Goal: Task Accomplishment & Management: Manage account settings

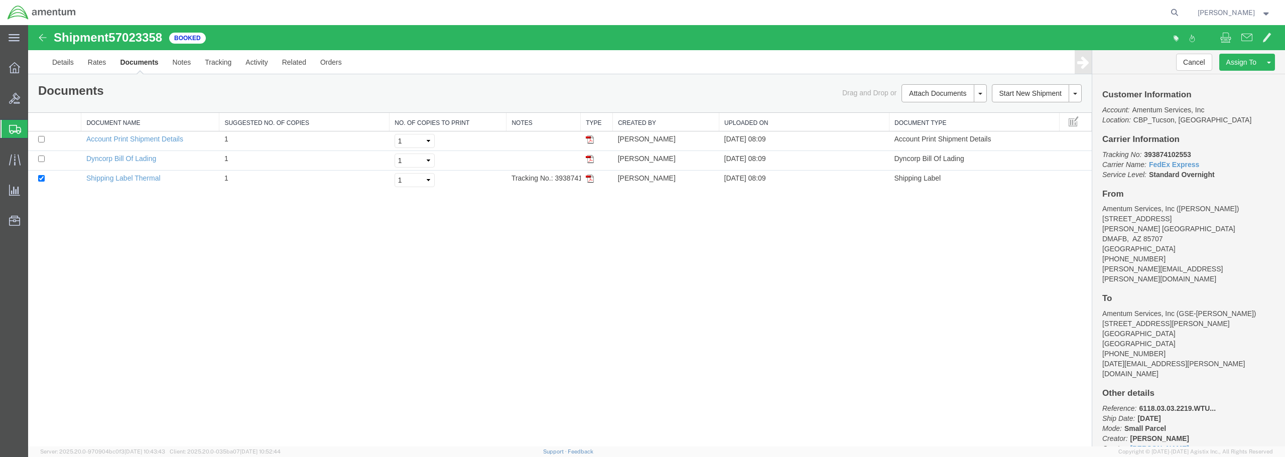
click at [0, 0] on span "Create from Template" at bounding box center [0, 0] width 0 height 0
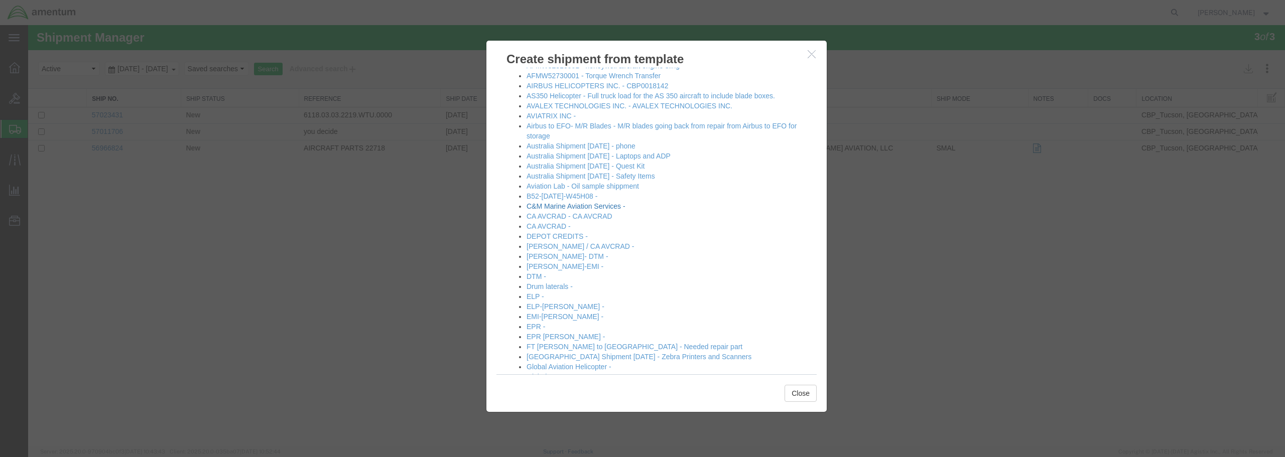
scroll to position [100, 0]
click at [545, 337] on link "EPR [PERSON_NAME] -" at bounding box center [565, 334] width 78 height 8
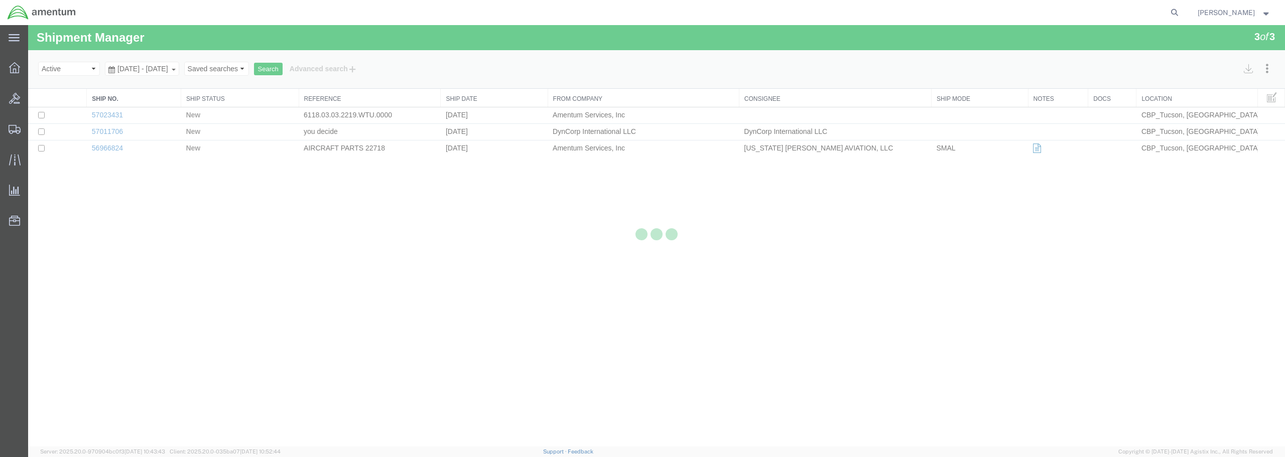
select select "49949"
select select "49933"
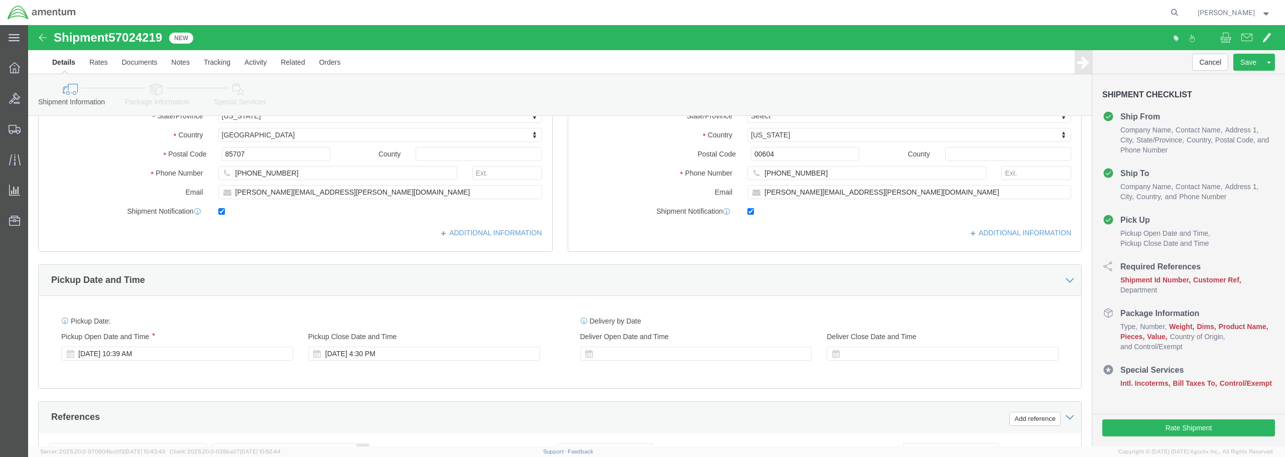
scroll to position [201, 0]
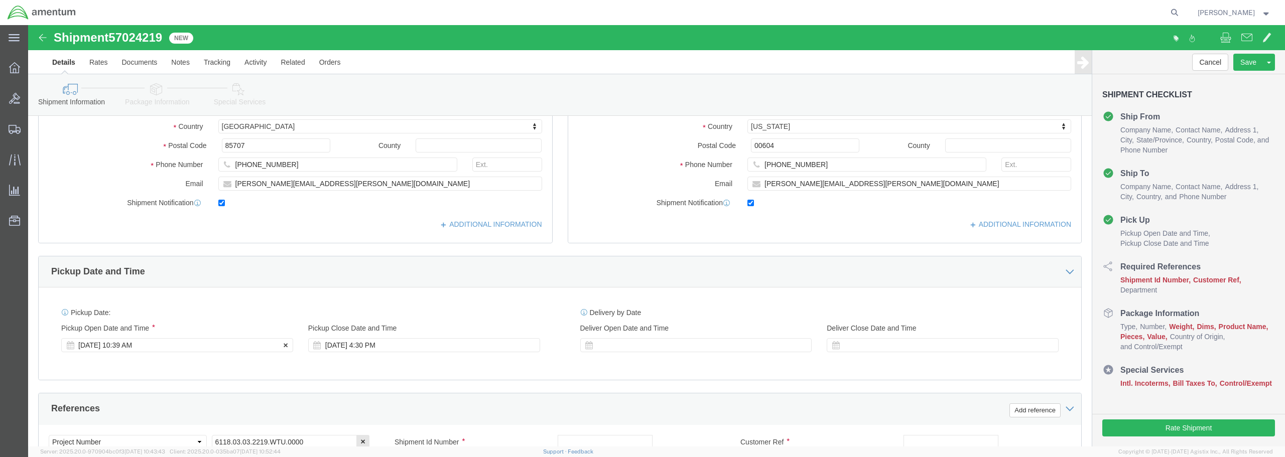
click div "[DATE] 10:39 AM"
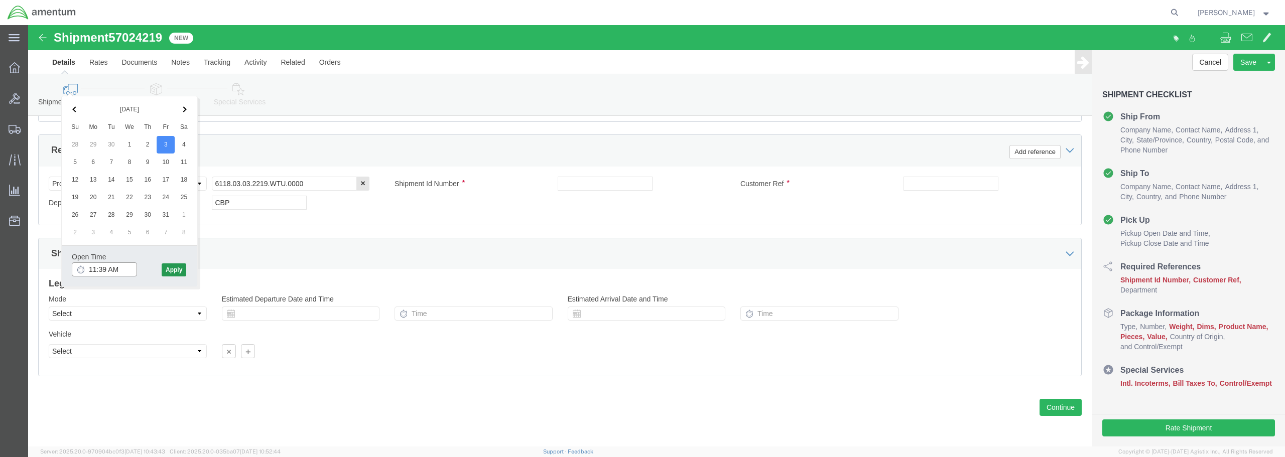
type input "11:39 AM"
click button "Apply"
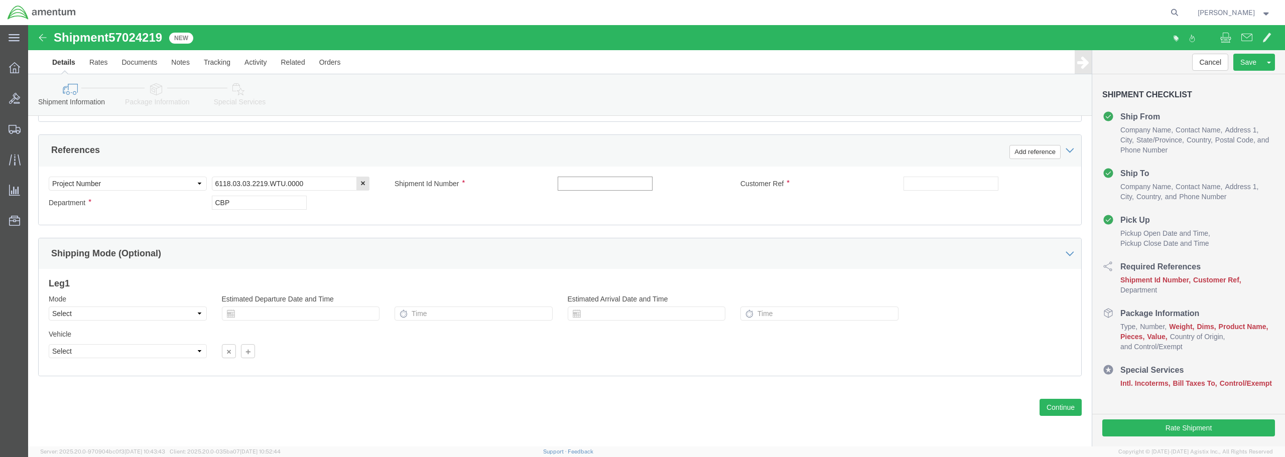
click input "text"
drag, startPoint x: 617, startPoint y: 160, endPoint x: 519, endPoint y: 171, distance: 98.0
click div "Select Account Type Activity ID Airline Appointment Number ASN Batch Request # …"
type input "ADAPTER HOIST 3 WING"
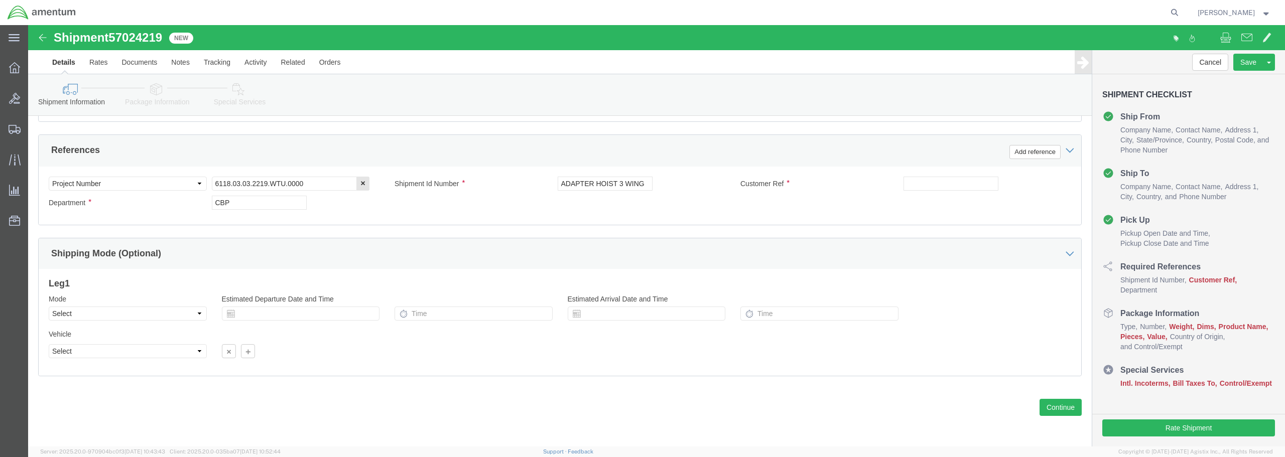
click div "Select Account Type Activity ID Airline Appointment Number ASN Batch Request # …"
paste input "ADAPTER HOIST 3 WING"
type input "ADAPTER HOIST 3 WING"
click button "Continue"
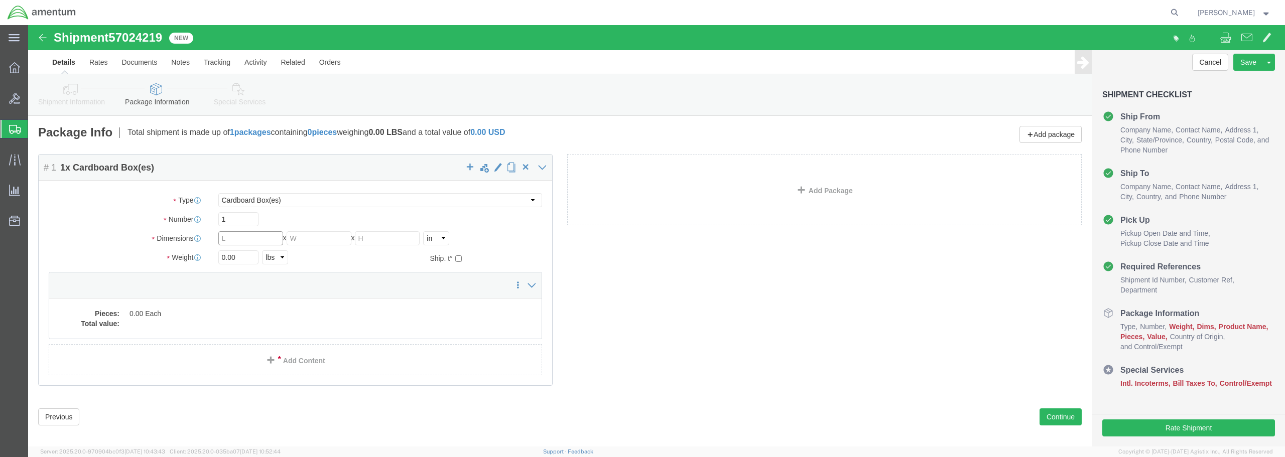
drag, startPoint x: 201, startPoint y: 215, endPoint x: 182, endPoint y: 210, distance: 19.6
click div "Length x Width x Height Select cm ft in"
type input "11"
type input "9"
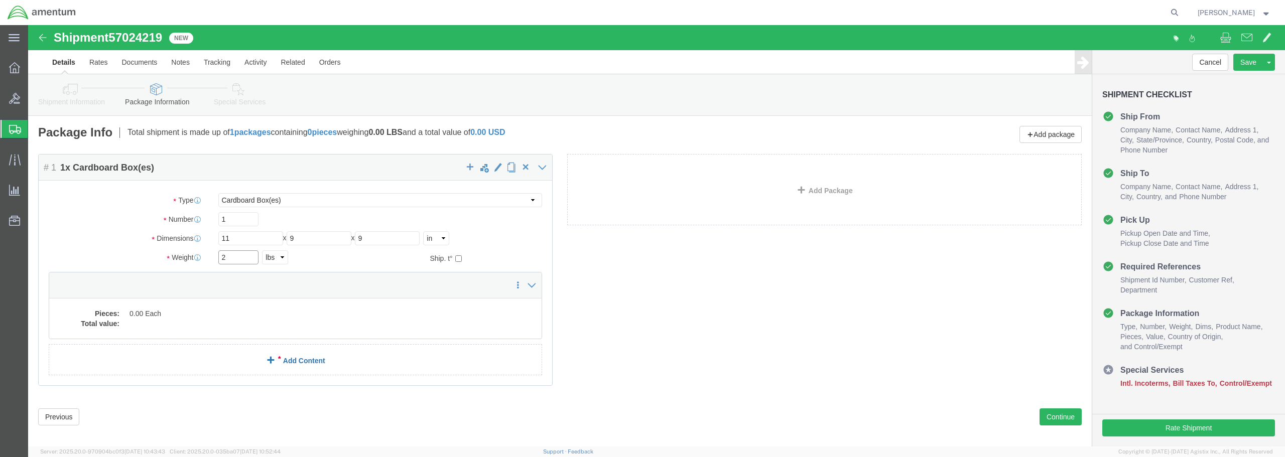
type input "2"
click link "Add Content"
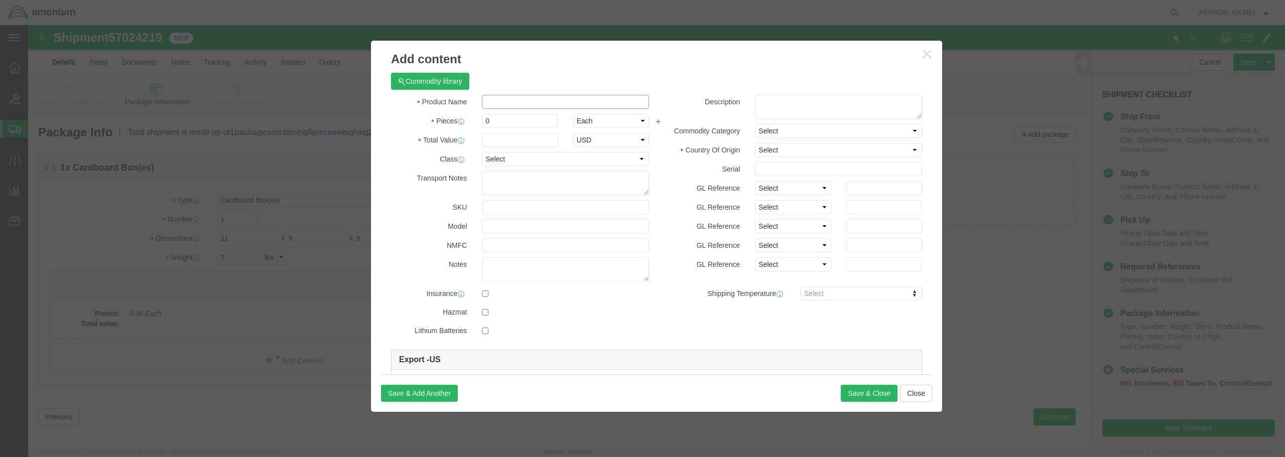
paste input "ADAPTER HOIST 3 WING"
type input "ADAPTER HOIST 3 WING"
drag, startPoint x: 465, startPoint y: 96, endPoint x: 447, endPoint y: 93, distance: 17.8
click div "0"
type input "3"
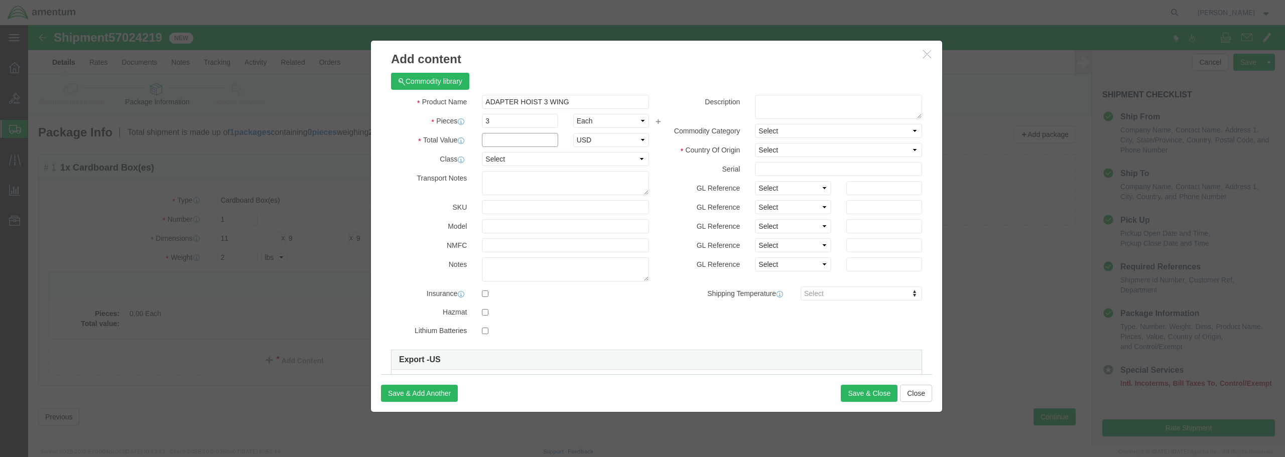
click input "text"
type input "250.00"
click select "Select 50 55 60 65 70 85 92.5 100 125 175 250 300 400"
select select "250"
click select "Select 50 55 60 65 70 85 92.5 100 125 175 250 300 400"
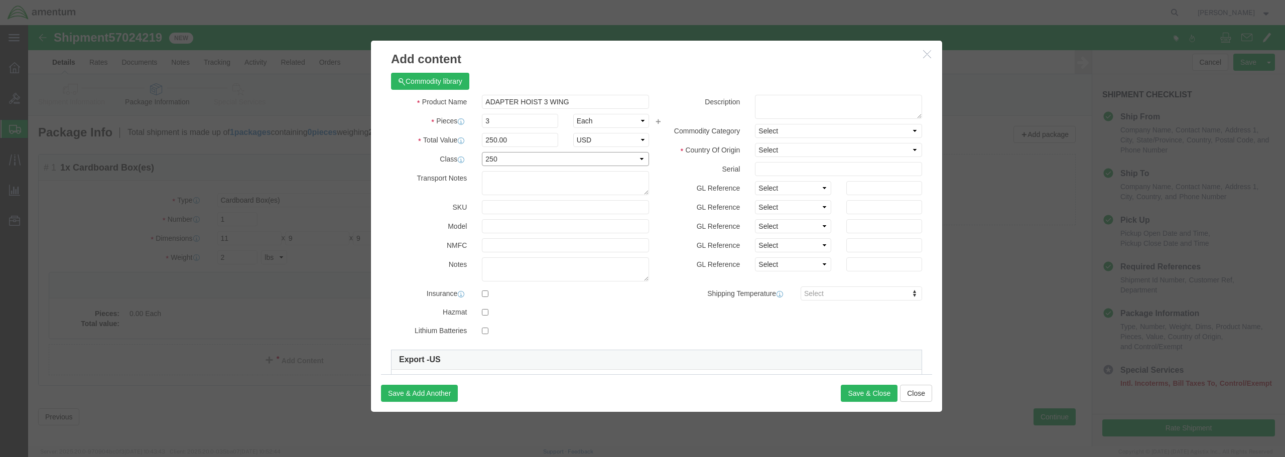
scroll to position [173, 0]
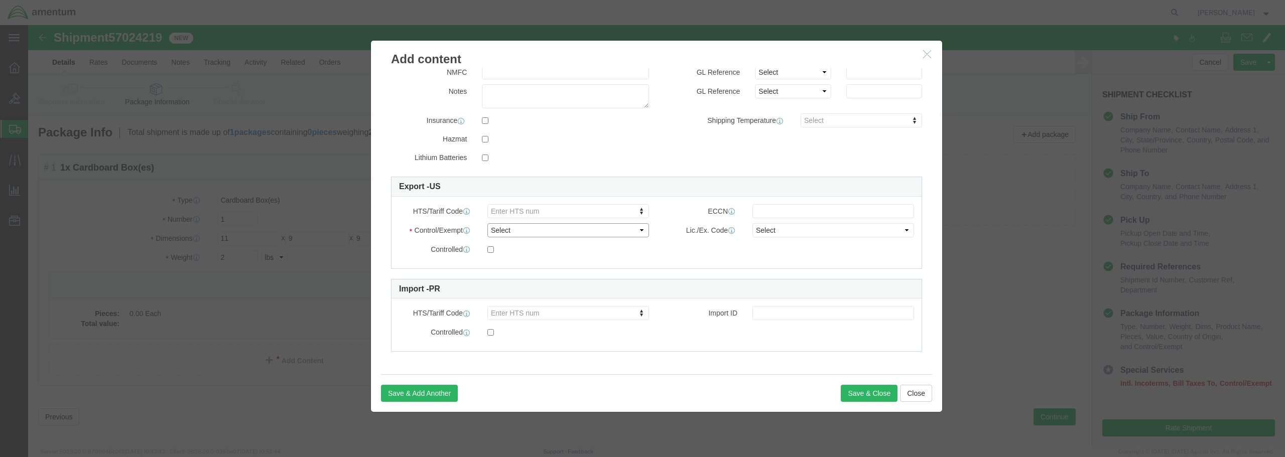
click select "Select ATF BIS DEA EPA FDA FTR ITAR OFAC Other (OPA)"
select select "FTR"
click select "Select ATF BIS DEA EPA FDA FTR ITAR OFAC Other (OPA)"
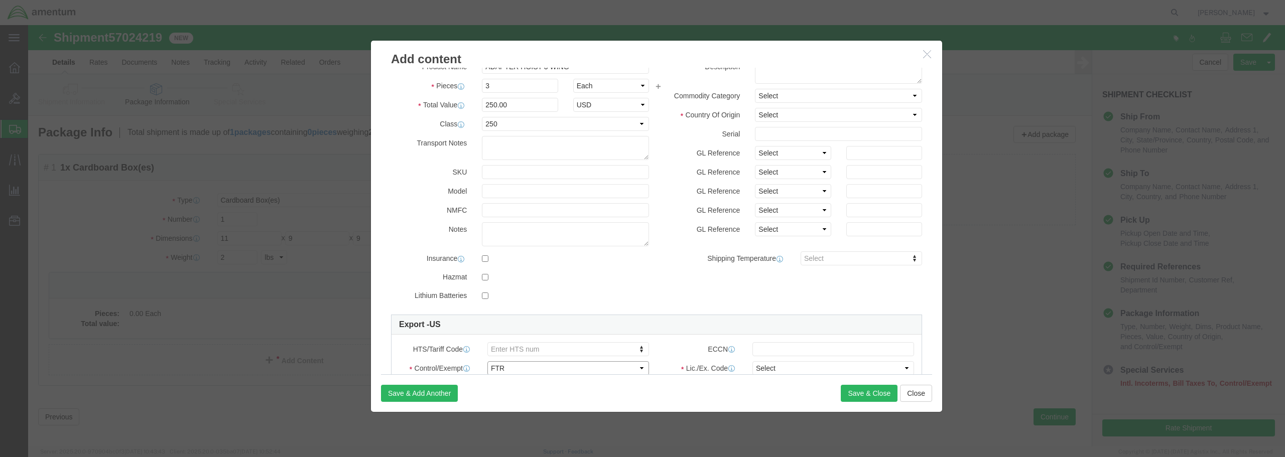
scroll to position [0, 0]
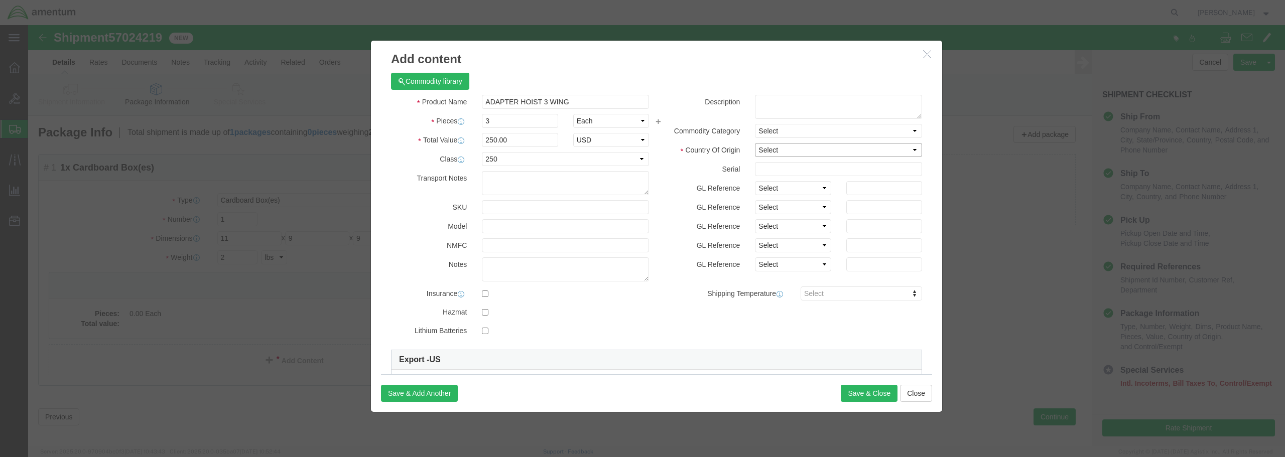
click select "Select [GEOGRAPHIC_DATA] [GEOGRAPHIC_DATA] [GEOGRAPHIC_DATA] [GEOGRAPHIC_DATA] …"
select select "US"
click select "Select [GEOGRAPHIC_DATA] [GEOGRAPHIC_DATA] [GEOGRAPHIC_DATA] [GEOGRAPHIC_DATA] …"
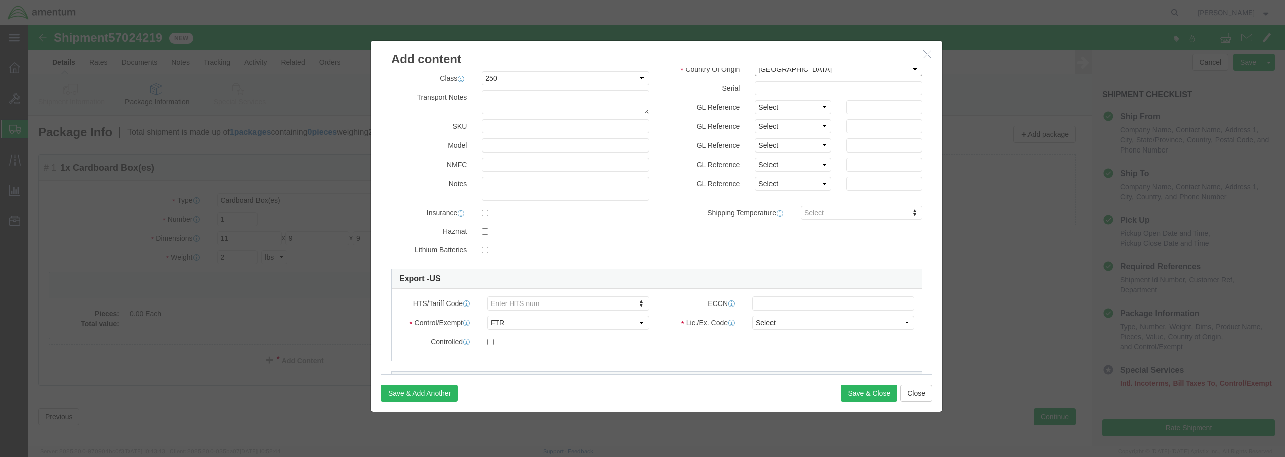
scroll to position [100, 0]
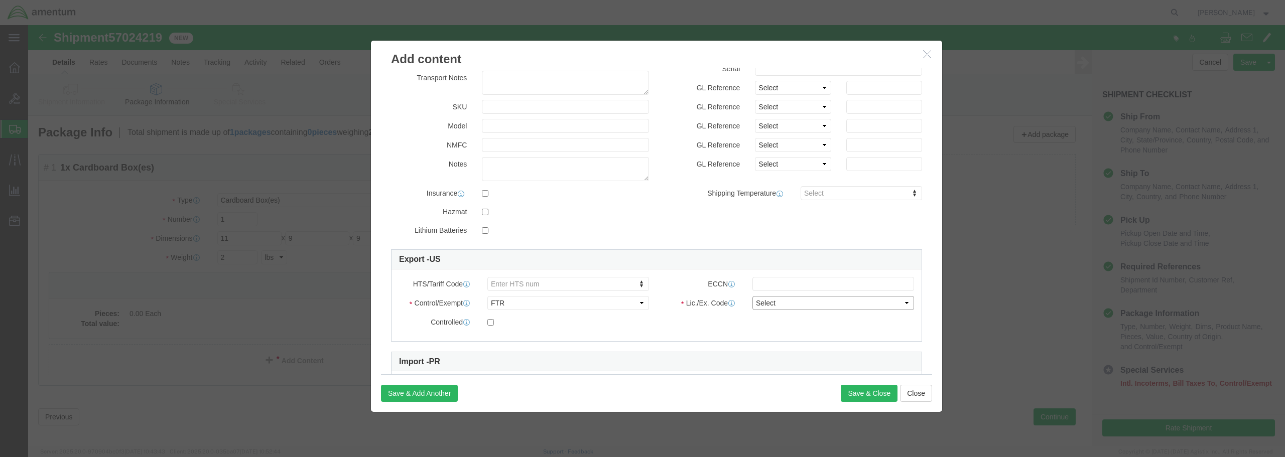
click select "Select 30.2(d)(2) 30.36 30.37(a) 30.37(f) 30.37(g) 30.37(h) 30.37(i) 30.37(j) 3…"
select select "30.37(a)"
click select "Select 30.2(d)(2) 30.36 30.37(a) 30.37(f) 30.37(g) 30.37(h) 30.37(i) 30.37(j) 3…"
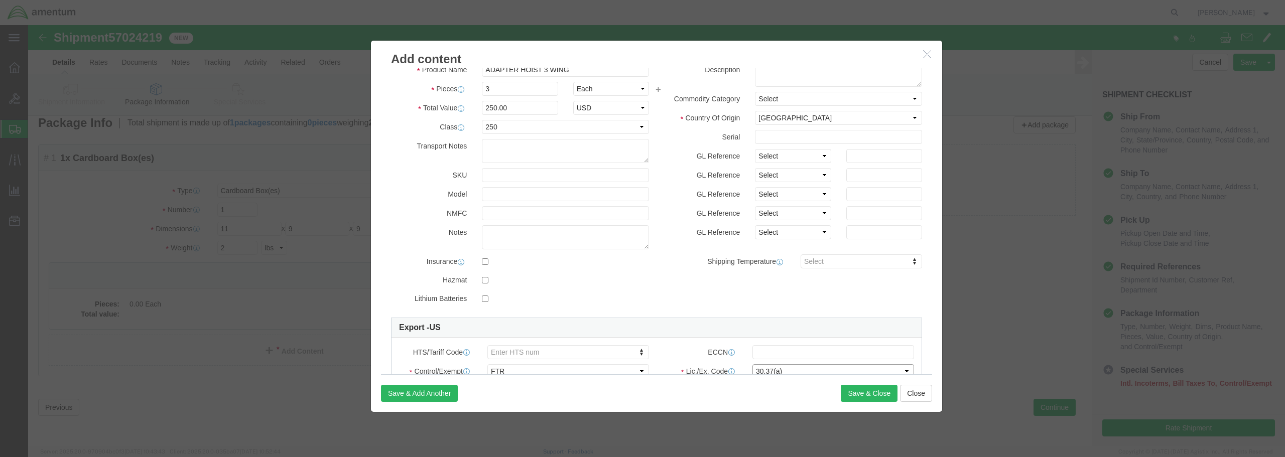
scroll to position [50, 0]
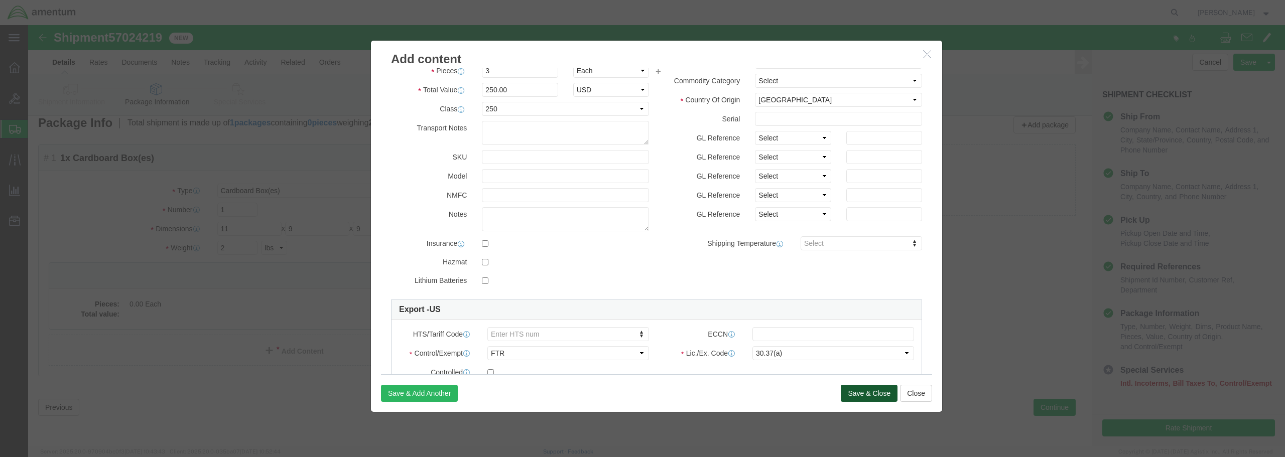
click button "Save & Close"
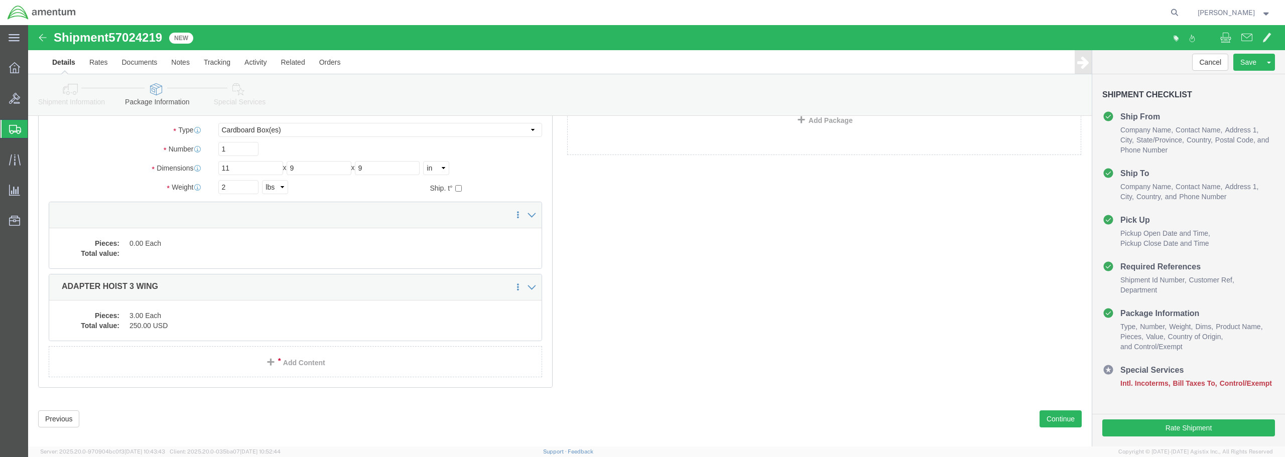
scroll to position [82, 0]
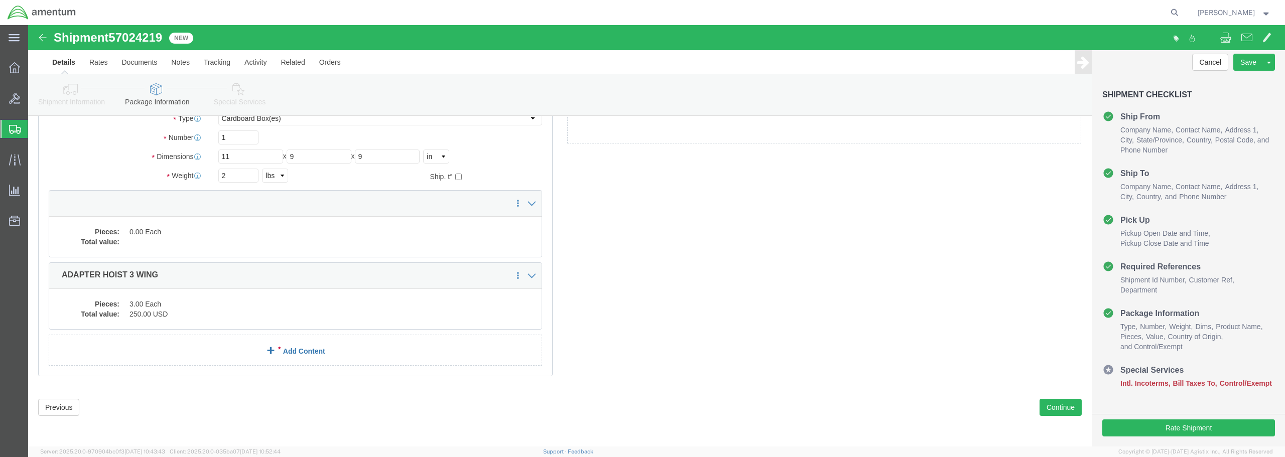
click link "Add Content"
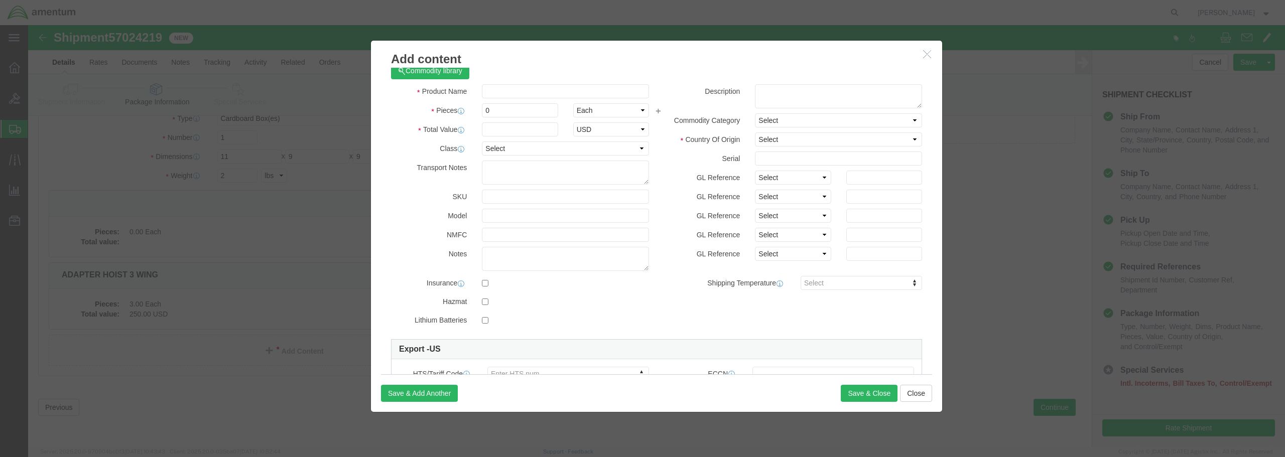
scroll to position [0, 0]
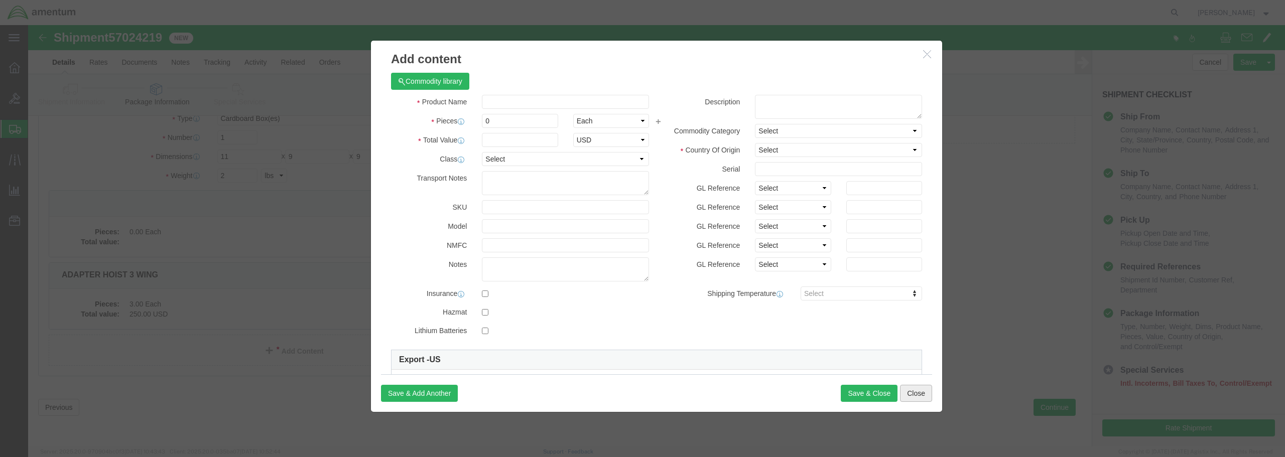
click button "Close"
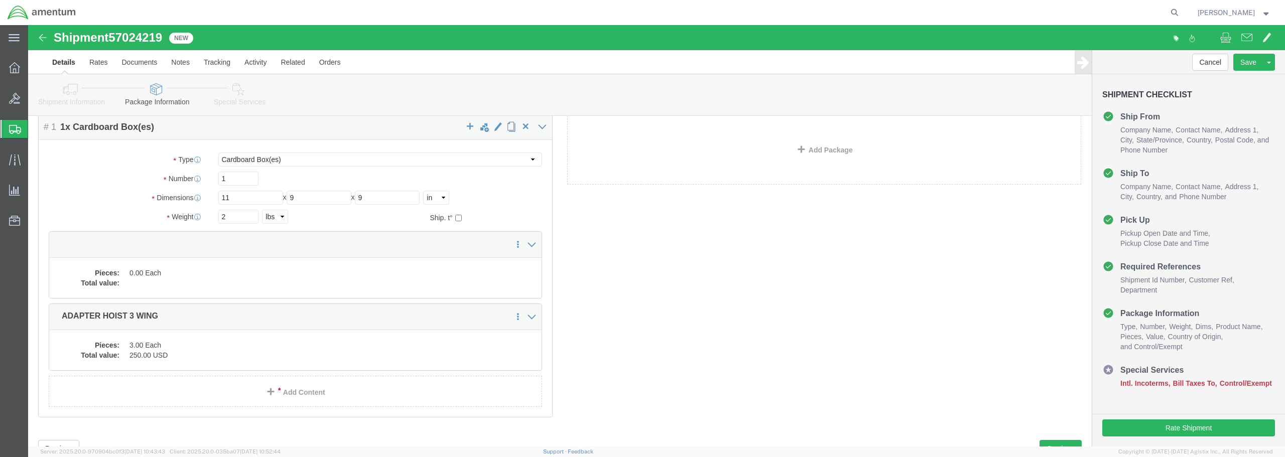
scroll to position [82, 0]
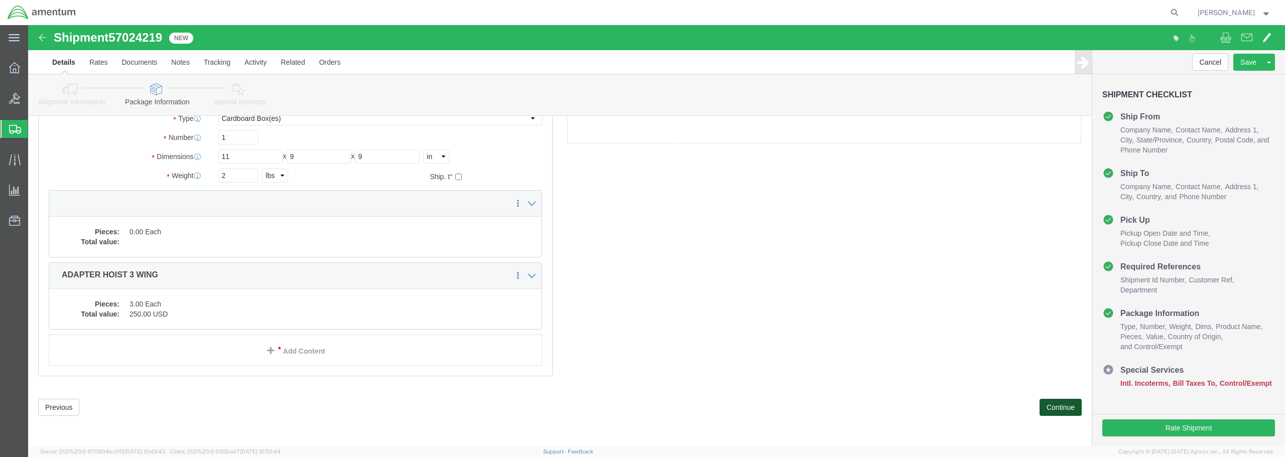
click button "Continue"
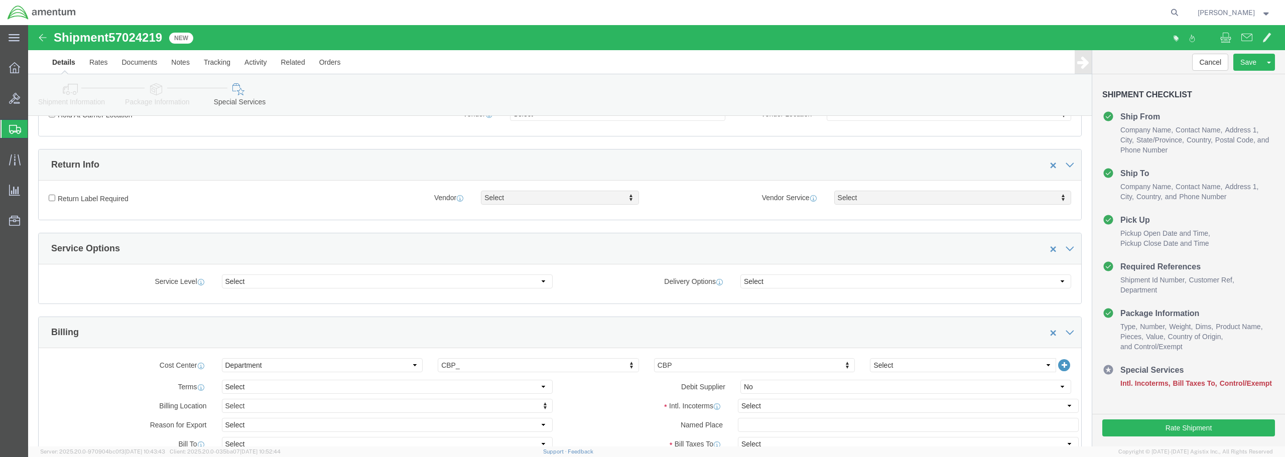
scroll to position [232, 0]
click select "Select Carriage Insurance Paid Carriage Paid To Cost and Freight Cost Insurance…"
select select "DDP"
click select "Select Carriage Insurance Paid Carriage Paid To Cost and Freight Cost Insurance…"
select select "SHIP"
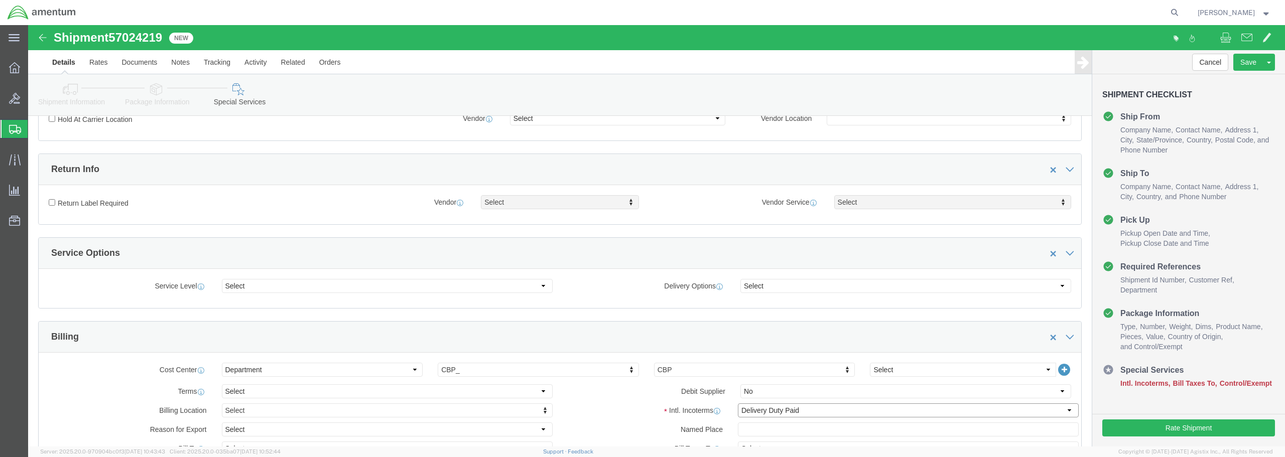
select select "SHIP"
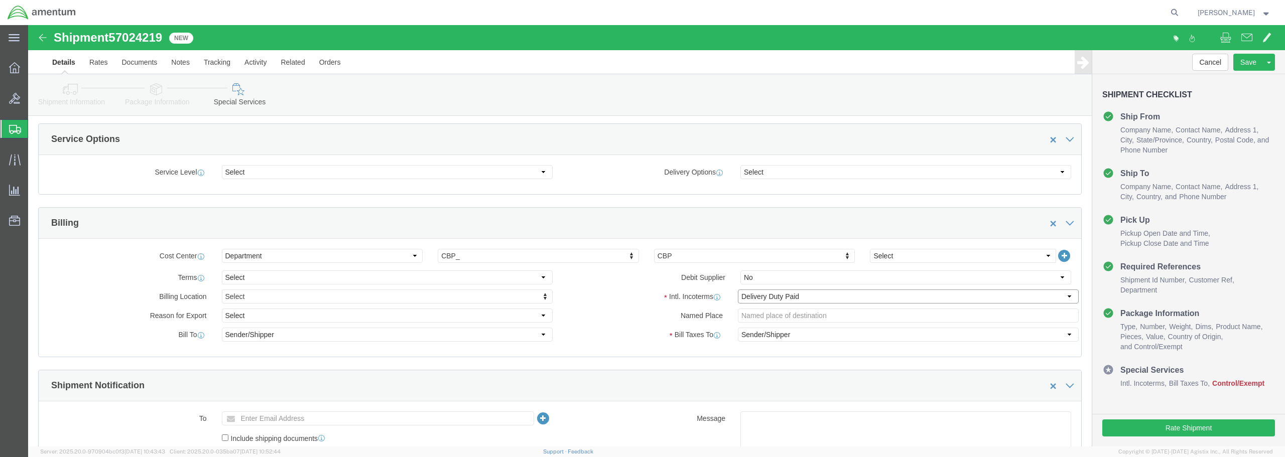
scroll to position [383, 0]
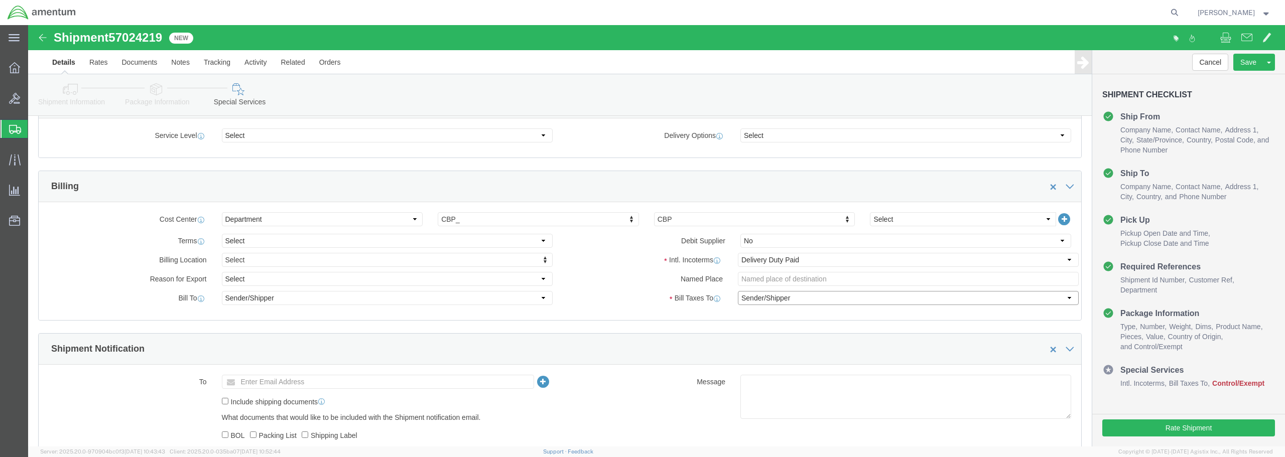
click select "Select Recipient Account Sender/Shipper Third Party Account"
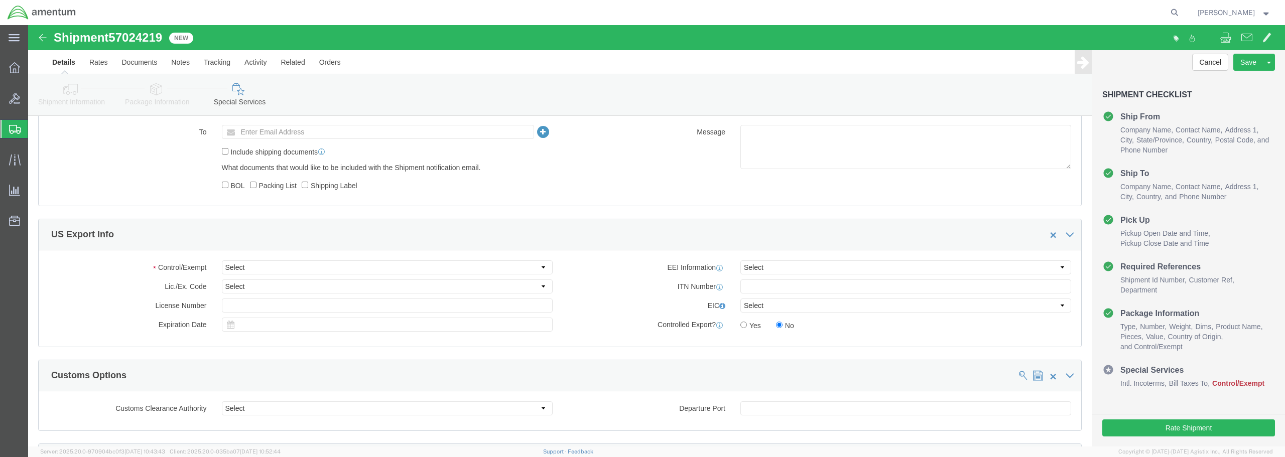
scroll to position [634, 0]
click select "Select ATF BIS DEA EPA FDA FTR ITAR OFAC Other (OPA)"
select select "FTR"
click select "Select ATF BIS DEA EPA FDA FTR ITAR OFAC Other (OPA)"
click select "Select 30.2(d)(2) 30.36 30.37(a) 30.37(f) 30.37(g) 30.37(h) 30.37(i) 30.37(j) 3…"
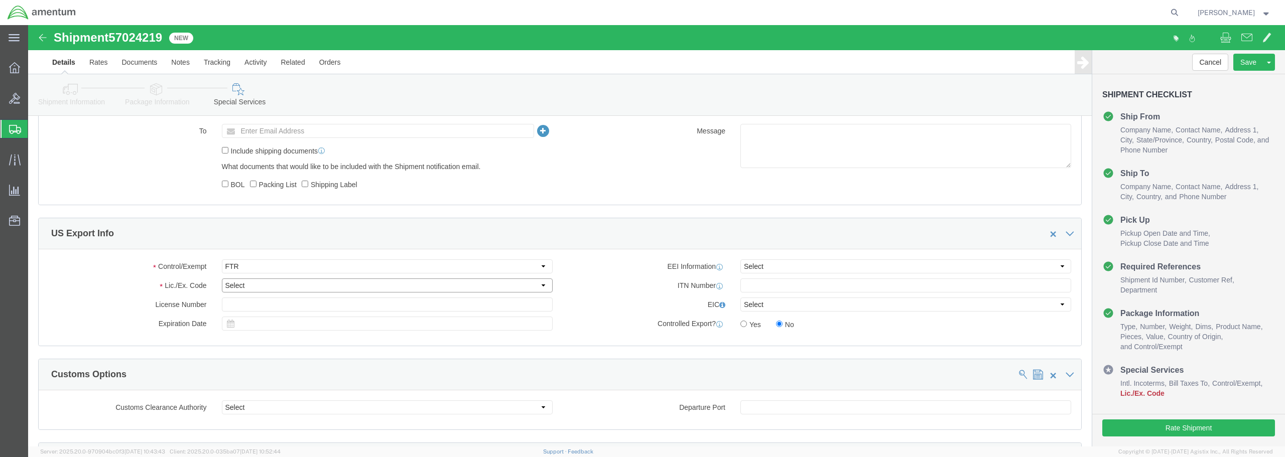
select select "30.37(a)"
click select "Select 30.2(d)(2) 30.36 30.37(a) 30.37(f) 30.37(g) 30.37(h) 30.37(i) 30.37(j) 3…"
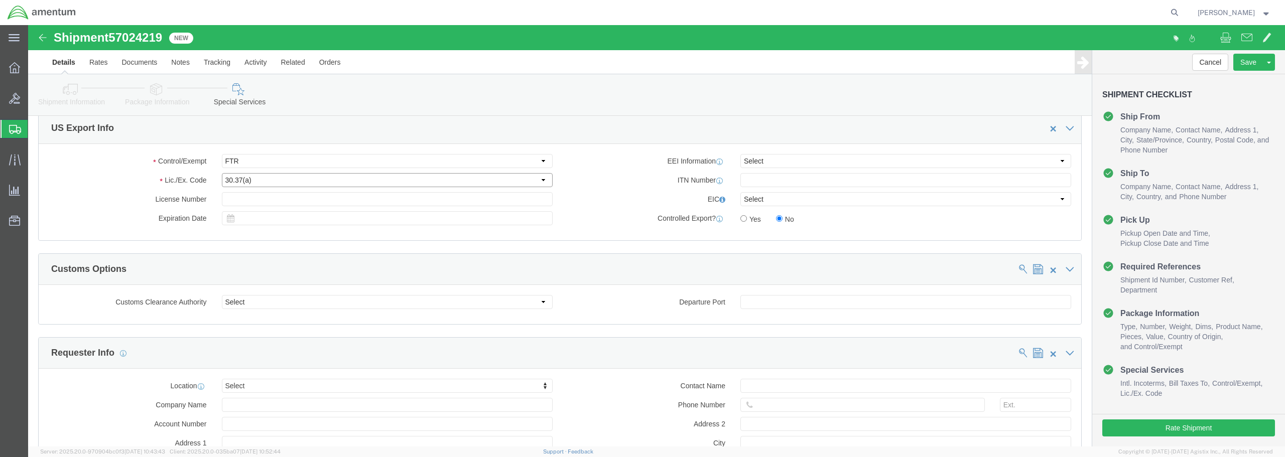
scroll to position [710, 0]
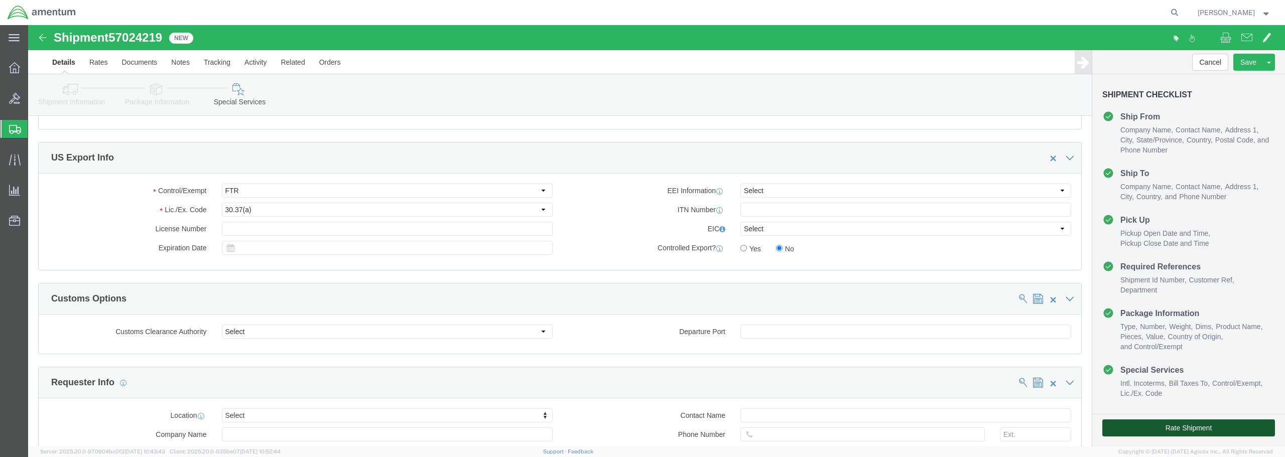
click button "Rate Shipment"
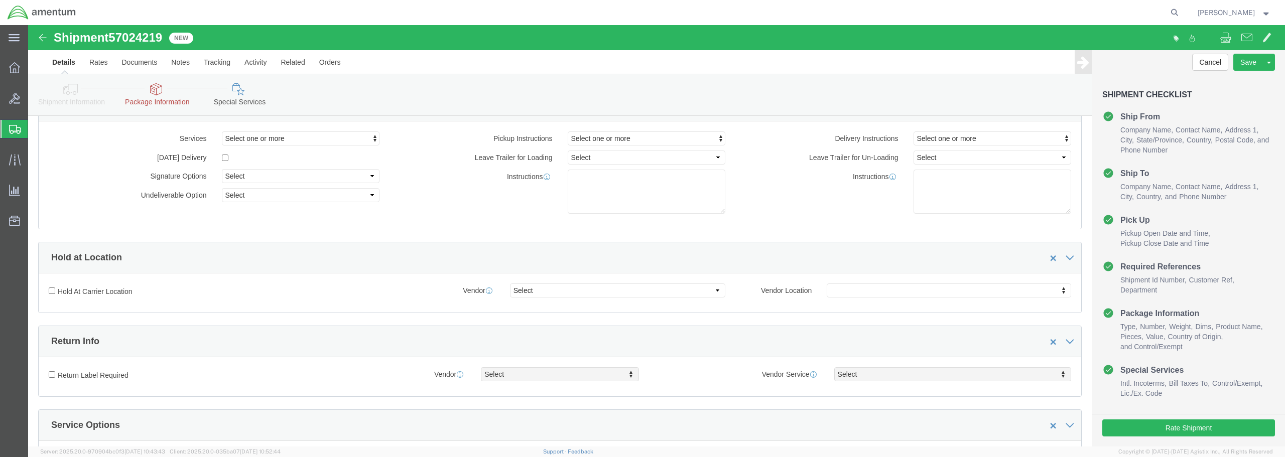
scroll to position [0, 0]
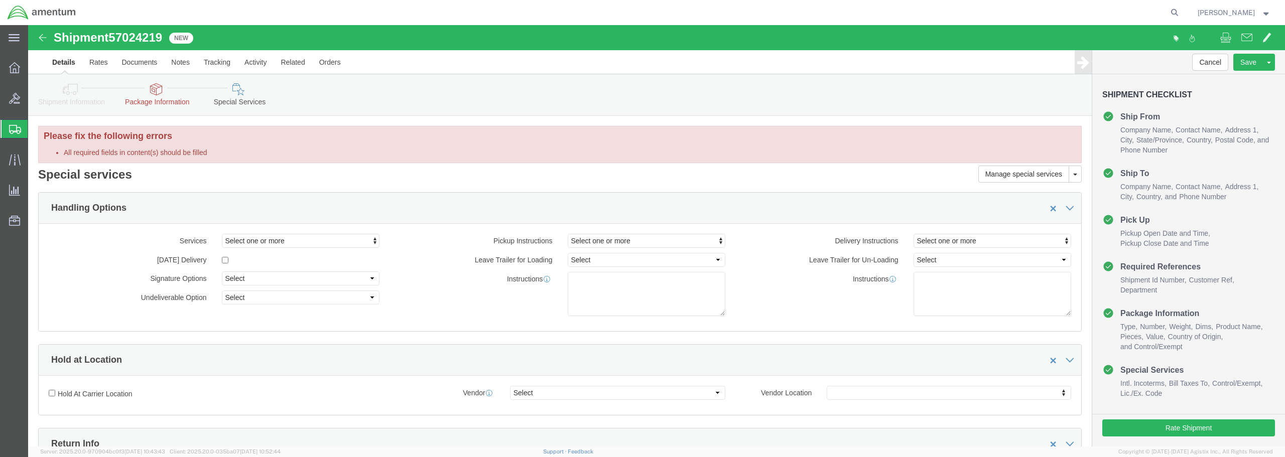
click div "Shipment Information Package Information Special Services"
click link "Package Information"
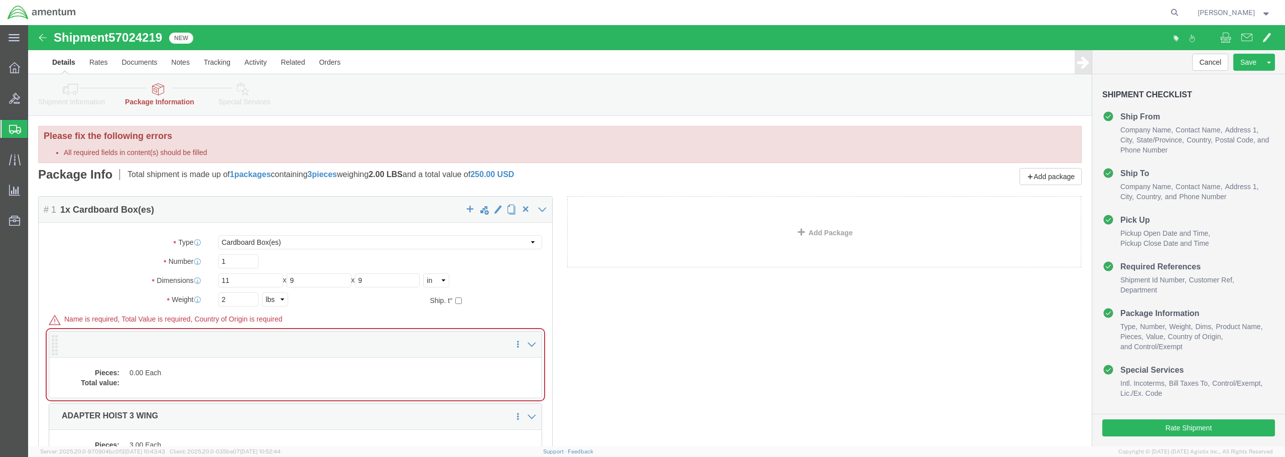
click p
click dd "0.00 Each"
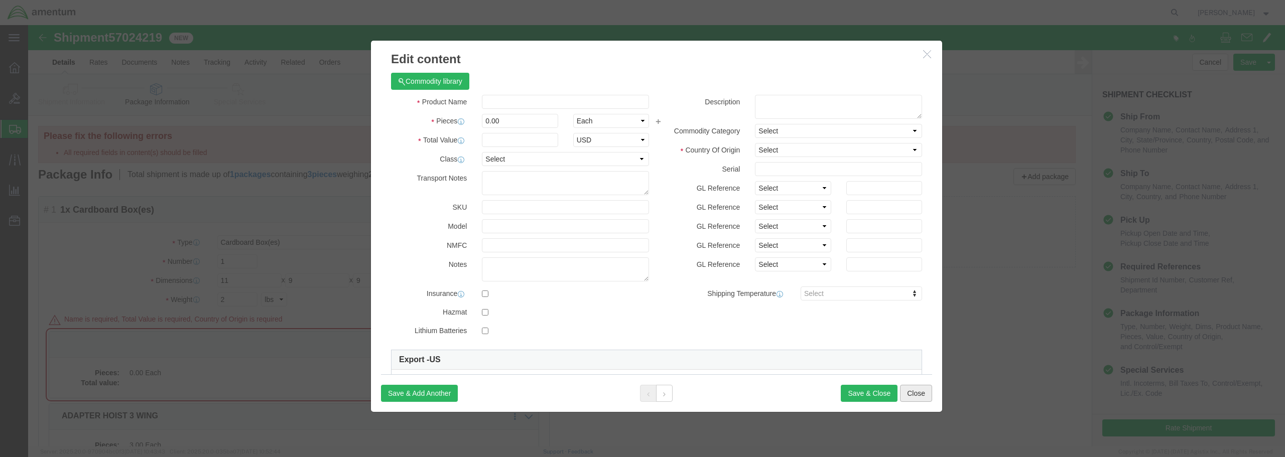
click button "Close"
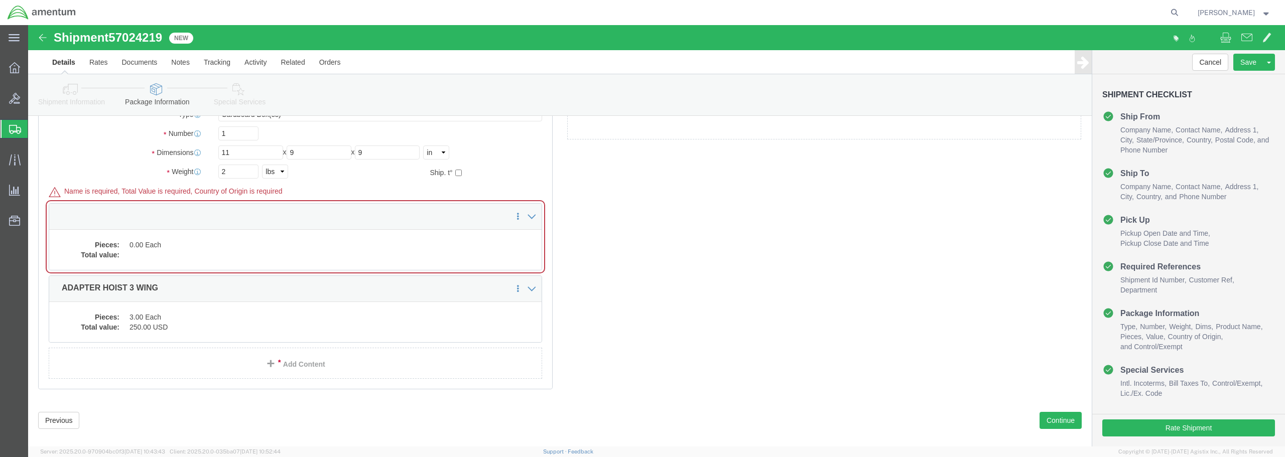
scroll to position [141, 0]
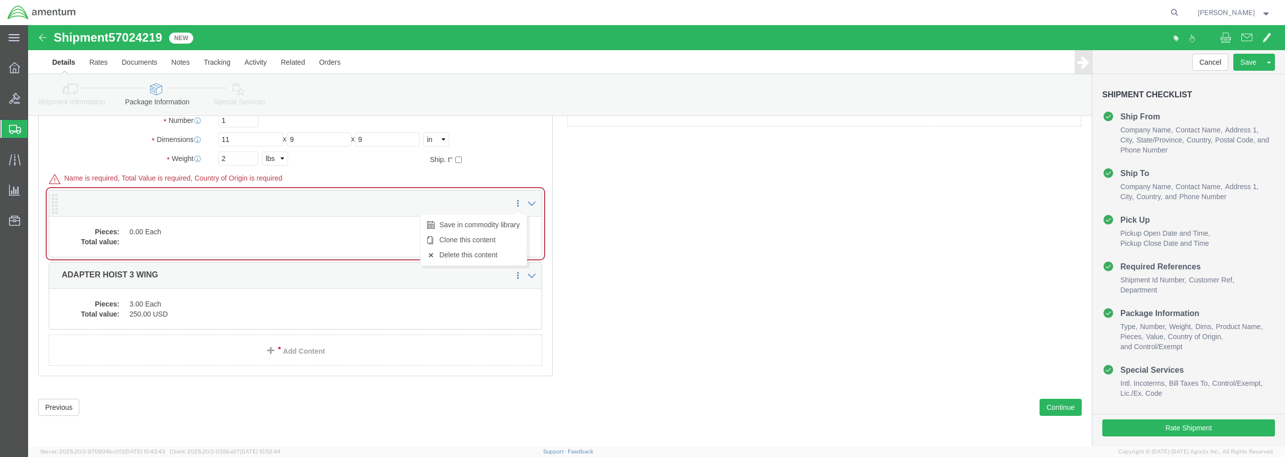
click icon
click link "Delete this content"
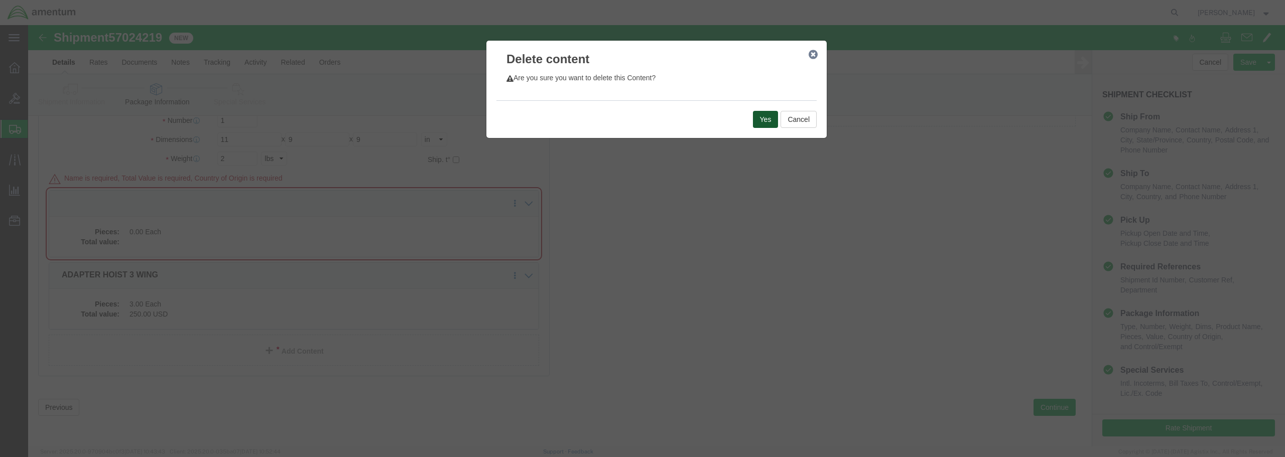
click button "Yes"
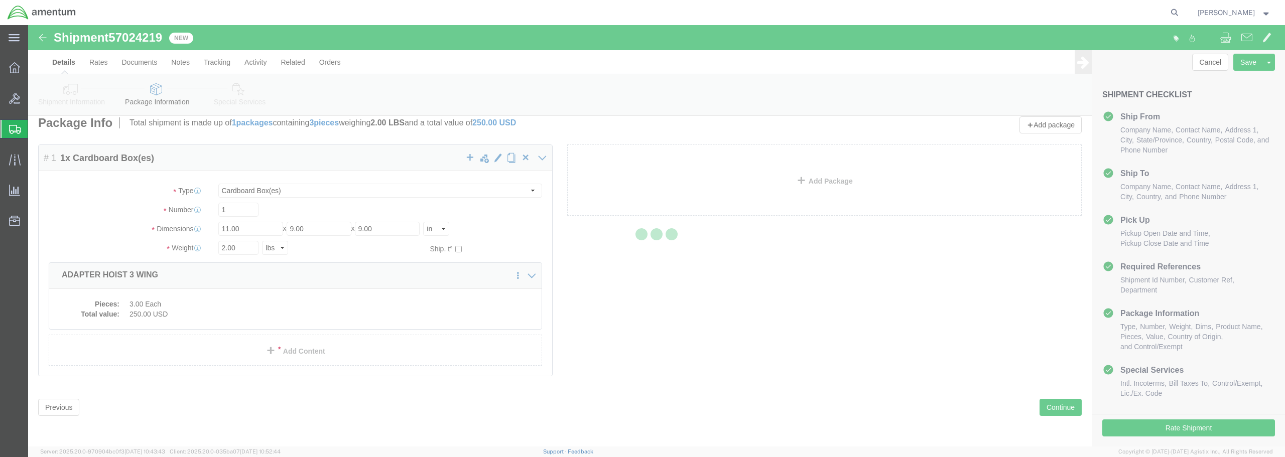
scroll to position [0, 0]
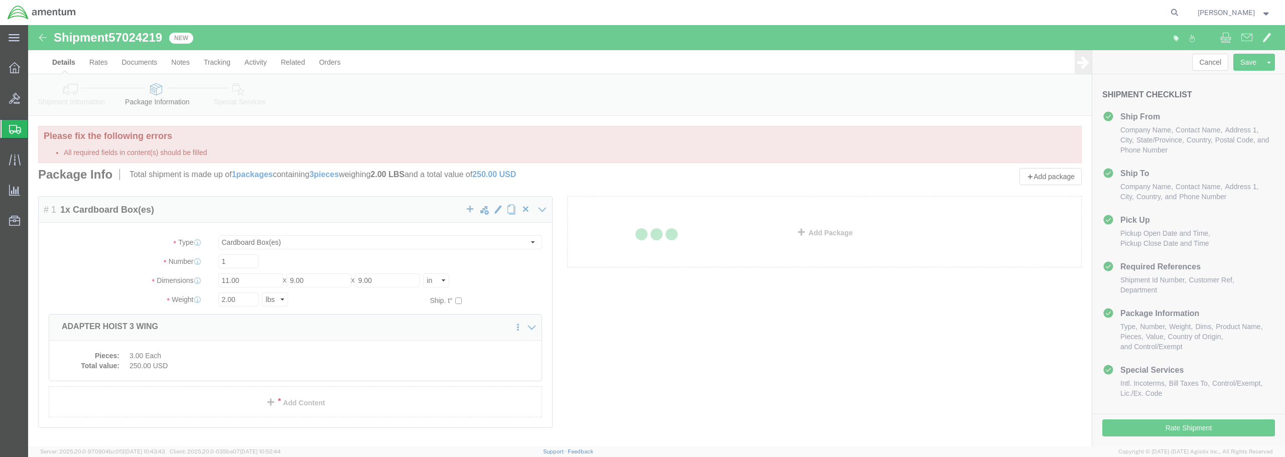
select select "CBOX"
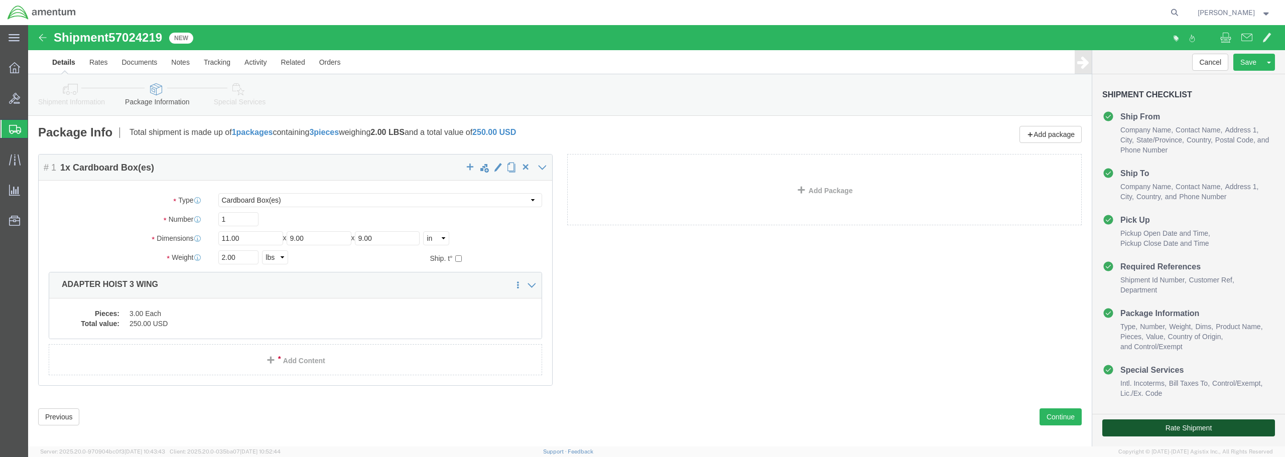
click button "Rate Shipment"
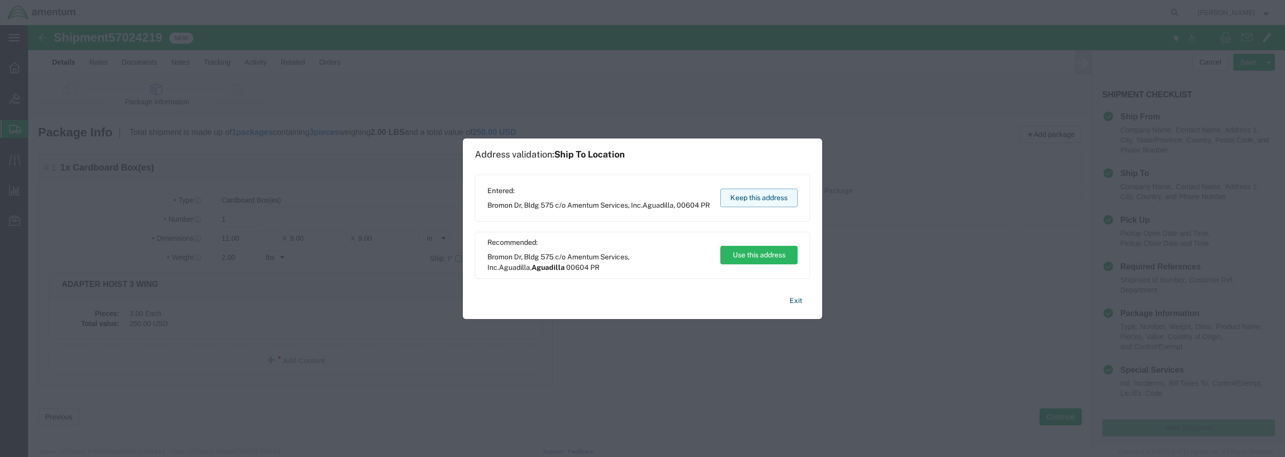
click at [761, 192] on button "Keep this address" at bounding box center [758, 198] width 77 height 19
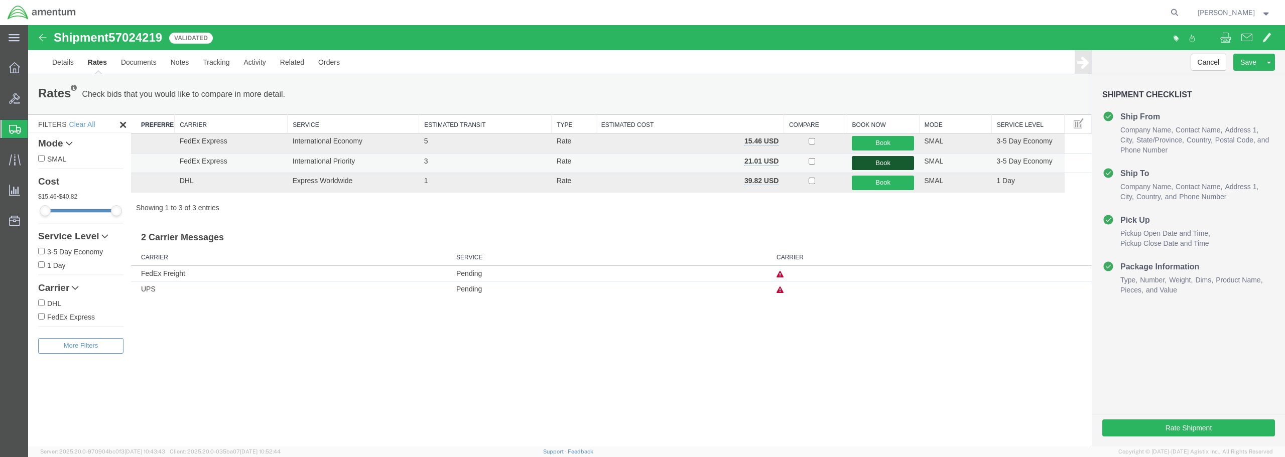
click at [879, 163] on button "Book" at bounding box center [883, 163] width 62 height 15
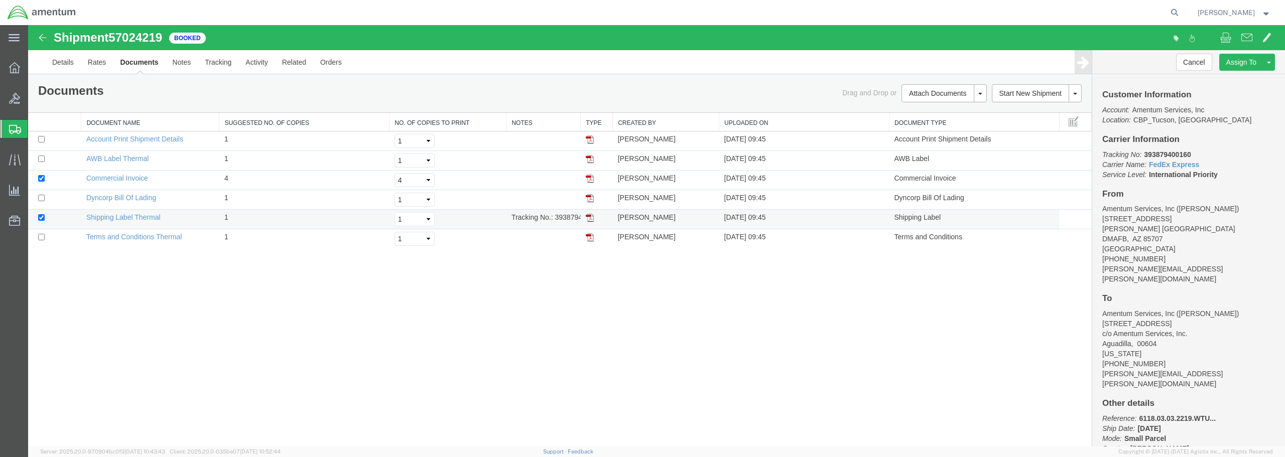
click at [584, 219] on td at bounding box center [597, 220] width 32 height 20
click at [587, 217] on img at bounding box center [590, 218] width 8 height 8
click at [746, 178] on td "[DATE] 09:45" at bounding box center [804, 181] width 170 height 20
click at [591, 178] on img at bounding box center [590, 179] width 8 height 8
click at [588, 178] on img at bounding box center [590, 179] width 8 height 8
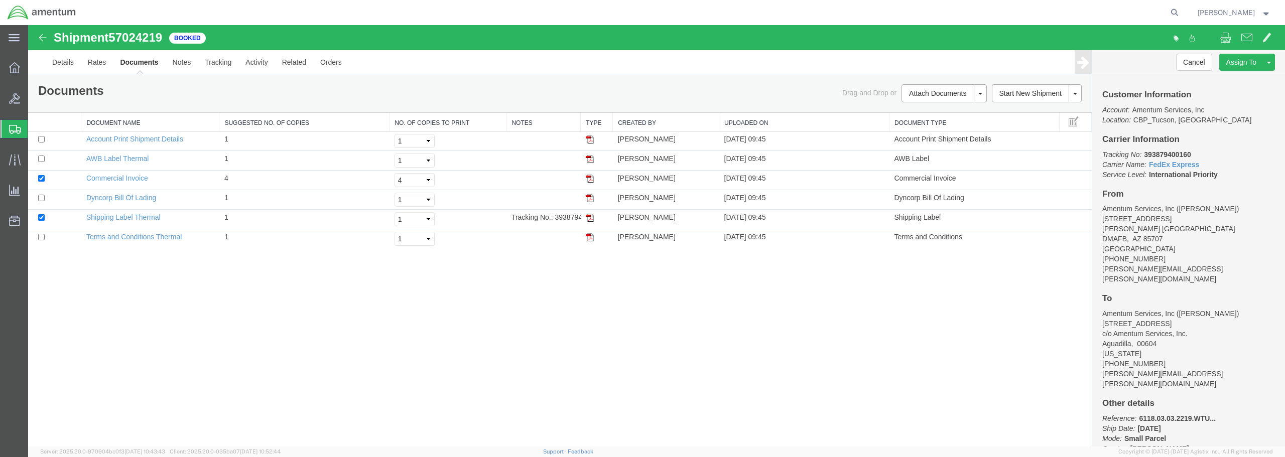
click at [28, 25] on link "Save As Template" at bounding box center [28, 25] width 0 height 0
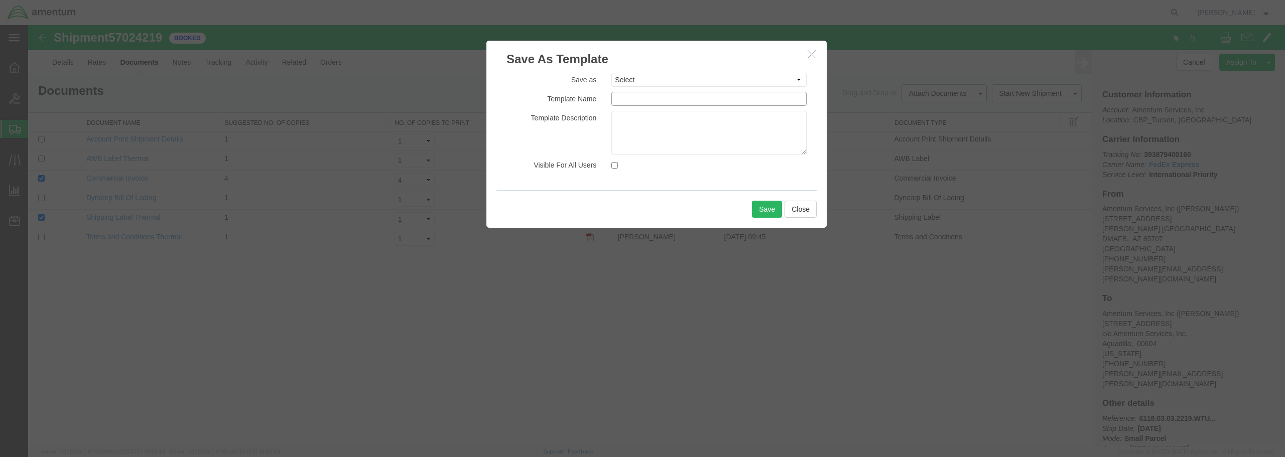
click at [627, 97] on input "text" at bounding box center [708, 99] width 195 height 14
type input "EPR-[PERSON_NAME]"
click at [769, 209] on button "Save" at bounding box center [767, 209] width 30 height 17
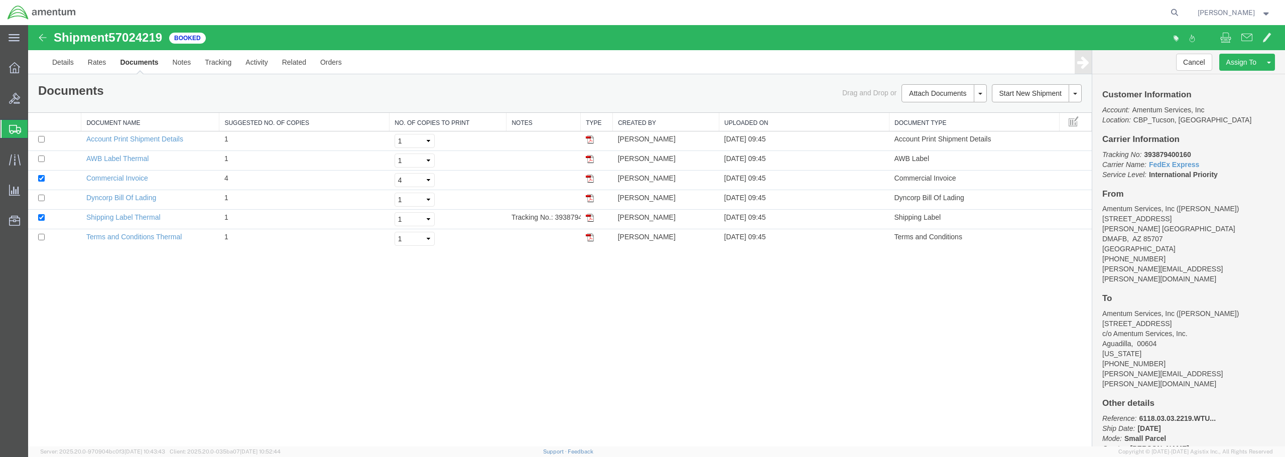
click at [0, 0] on span "Create from Template" at bounding box center [0, 0] width 0 height 0
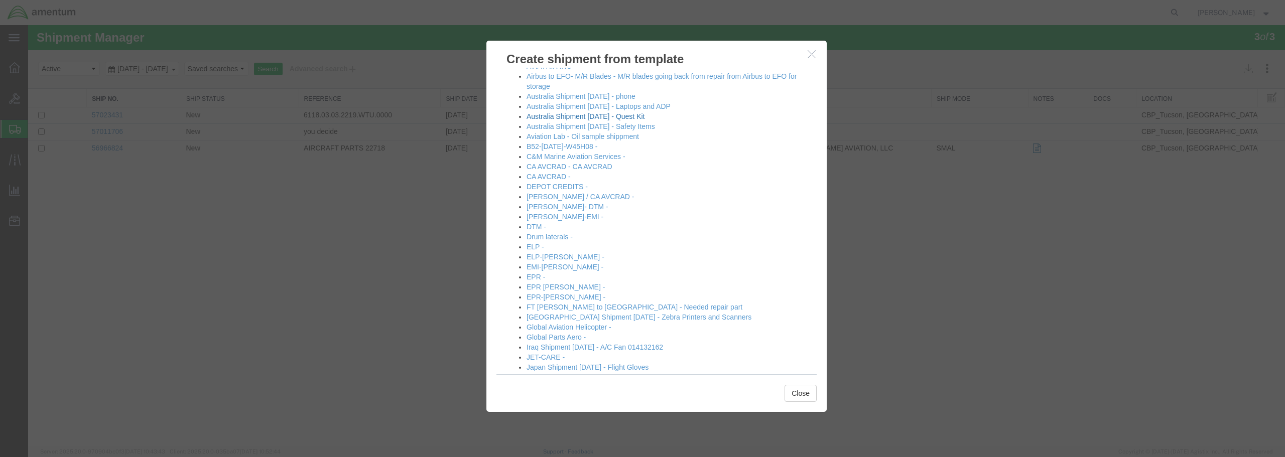
scroll to position [151, 0]
click at [559, 284] on link "EPR [PERSON_NAME] -" at bounding box center [565, 284] width 78 height 8
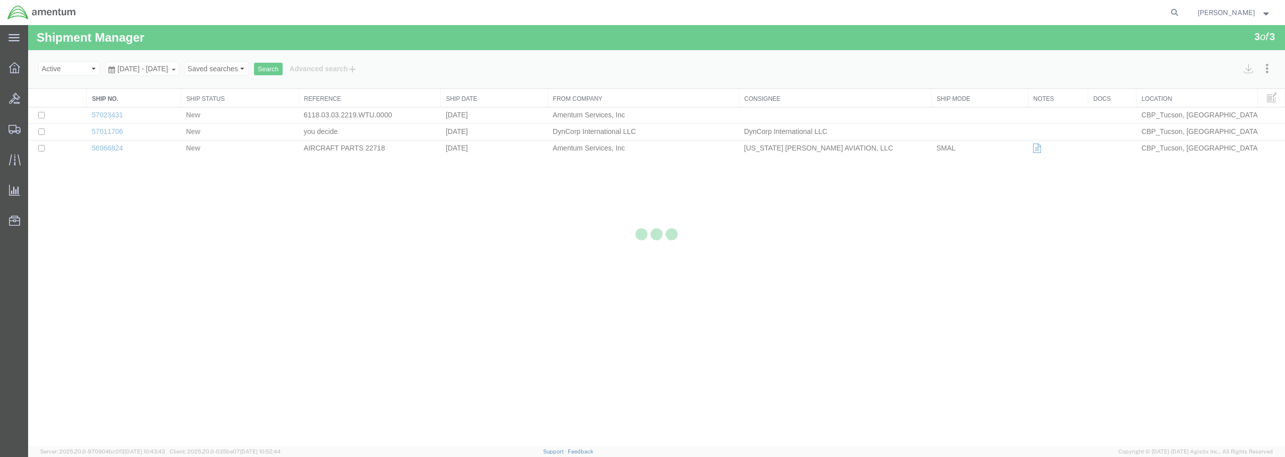
select select "49949"
select select "49933"
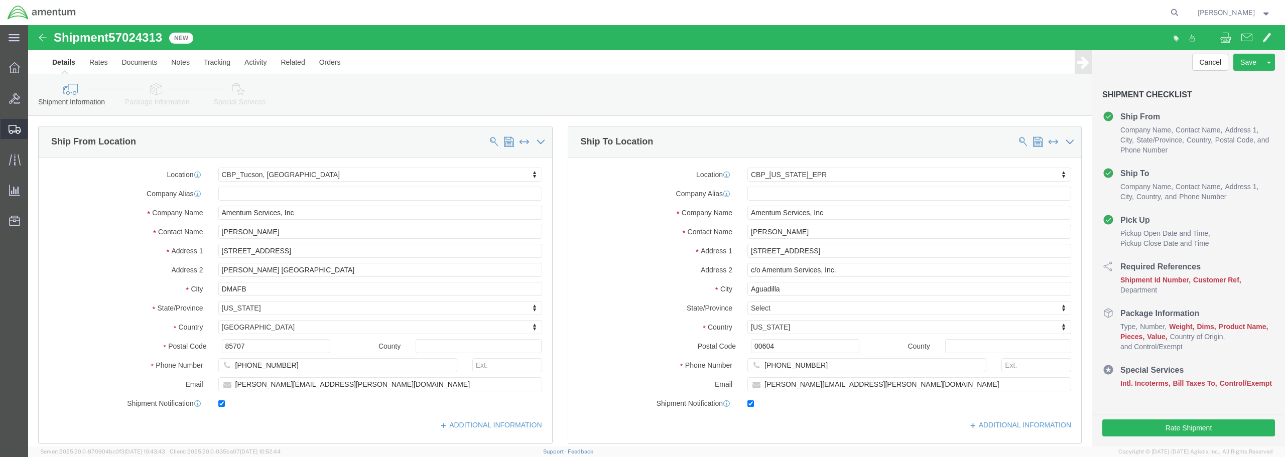
click at [35, 128] on span "Shipments" at bounding box center [31, 129] width 7 height 20
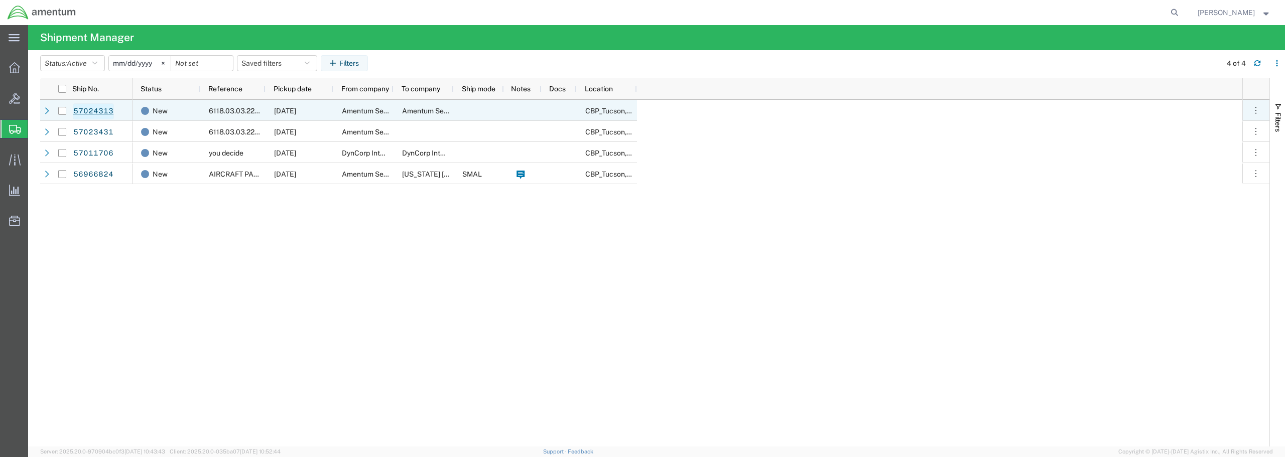
click at [91, 112] on link "57024313" at bounding box center [93, 111] width 41 height 16
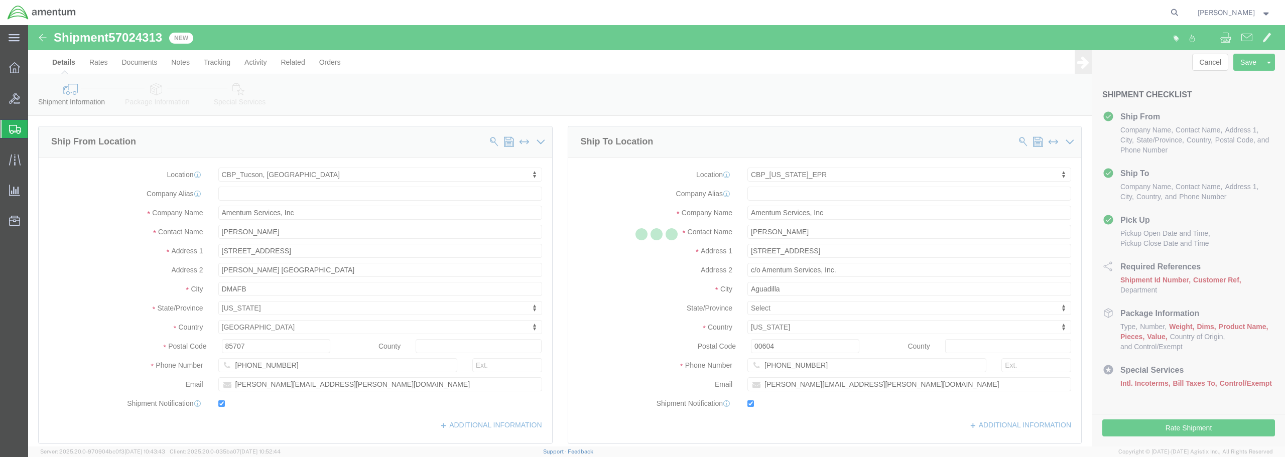
select select "49949"
select select "49933"
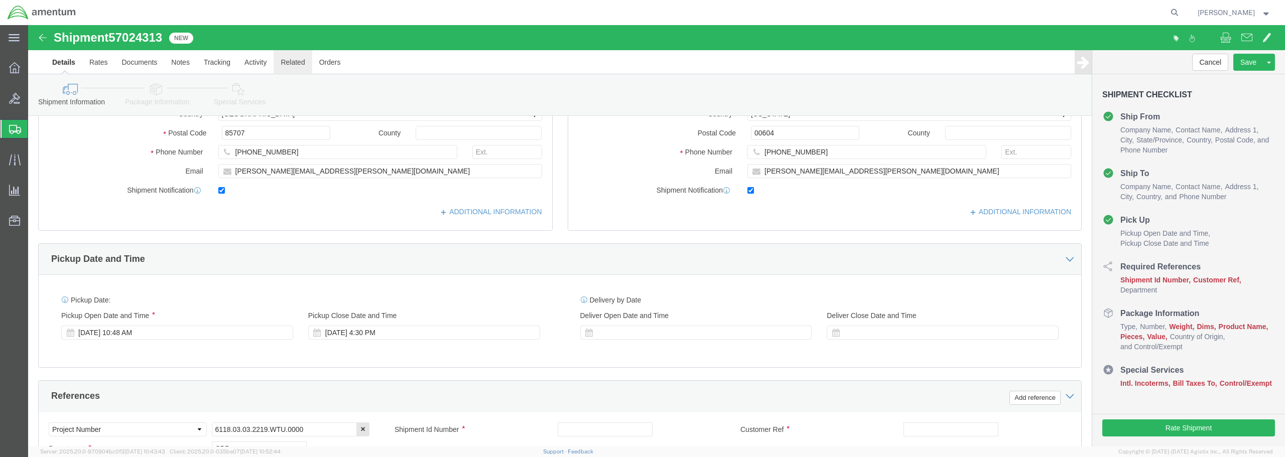
scroll to position [201, 0]
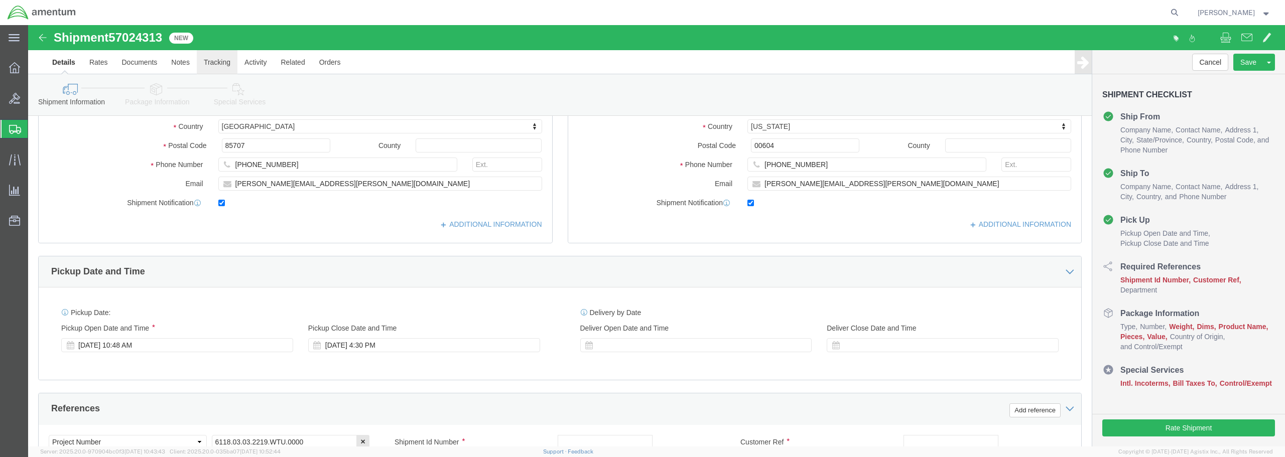
click link "Tracking"
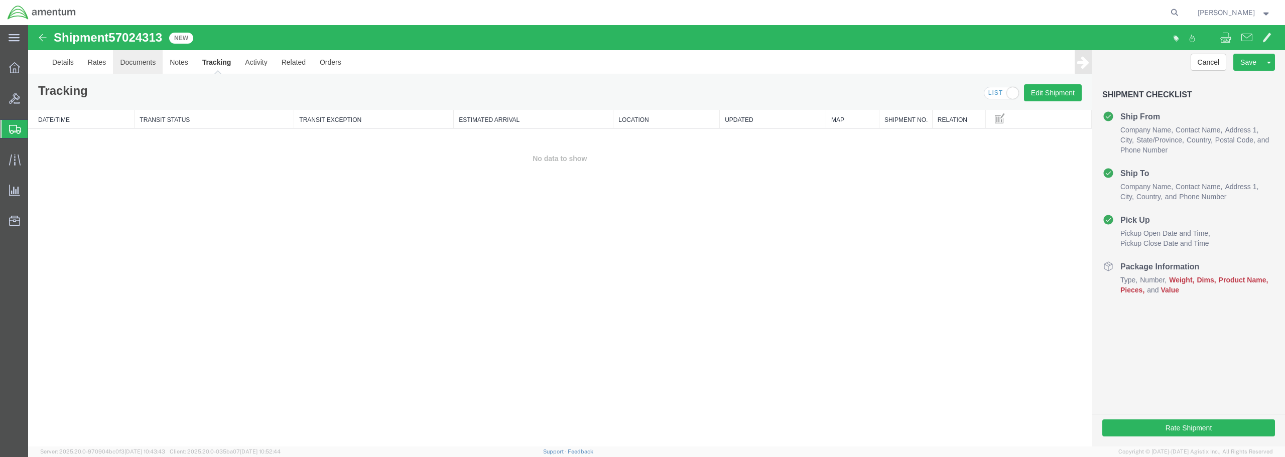
click at [149, 61] on link "Documents" at bounding box center [138, 62] width 50 height 24
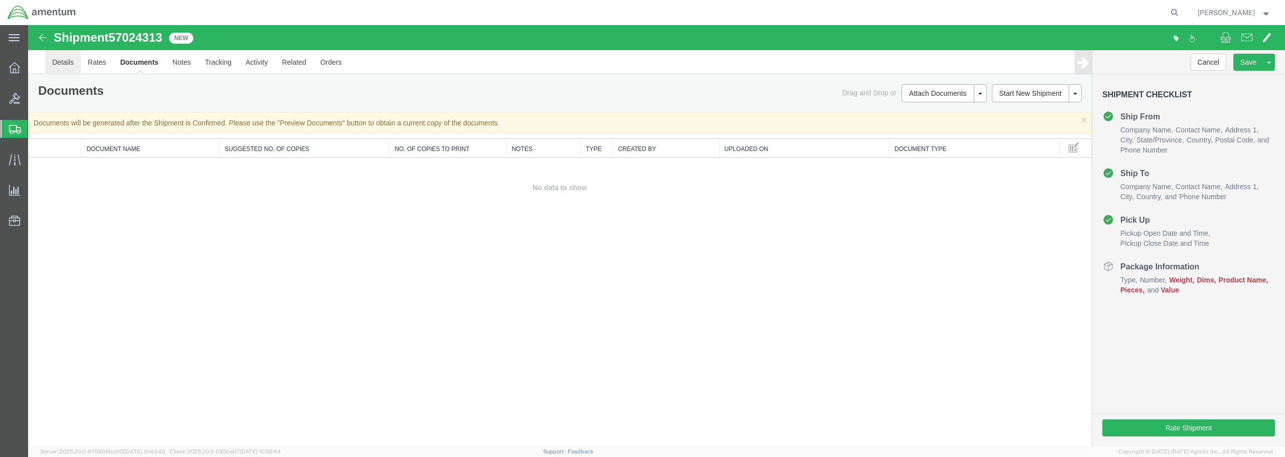
click at [66, 60] on link "Details" at bounding box center [63, 62] width 36 height 24
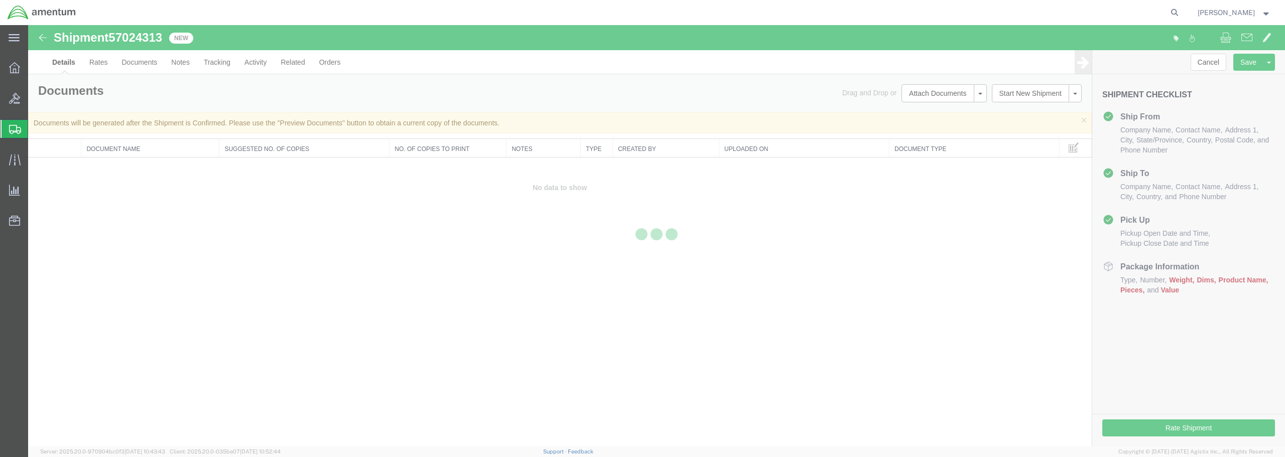
select select "49949"
select select "49933"
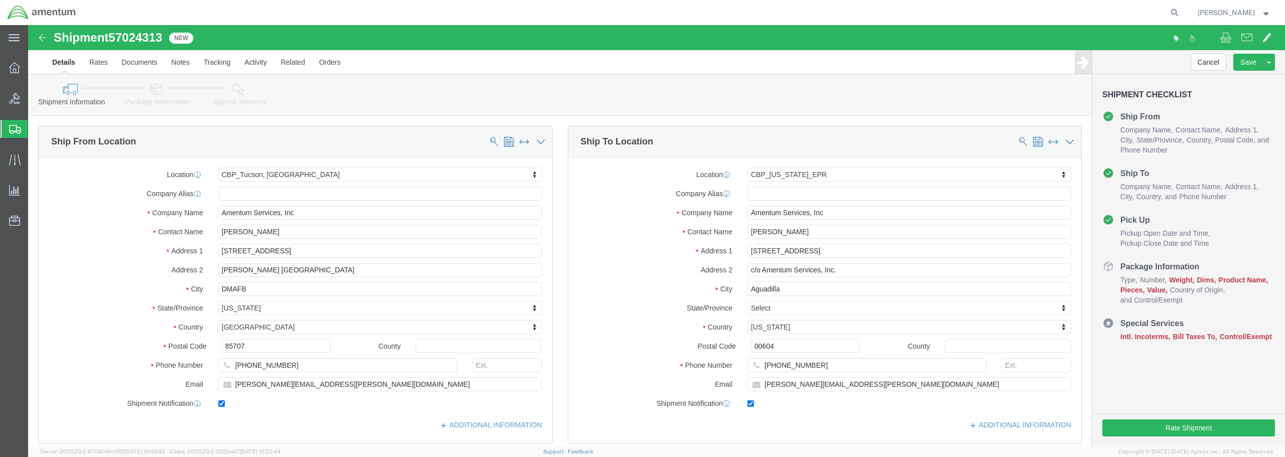
click at [36, 126] on span "Shipments" at bounding box center [32, 129] width 8 height 20
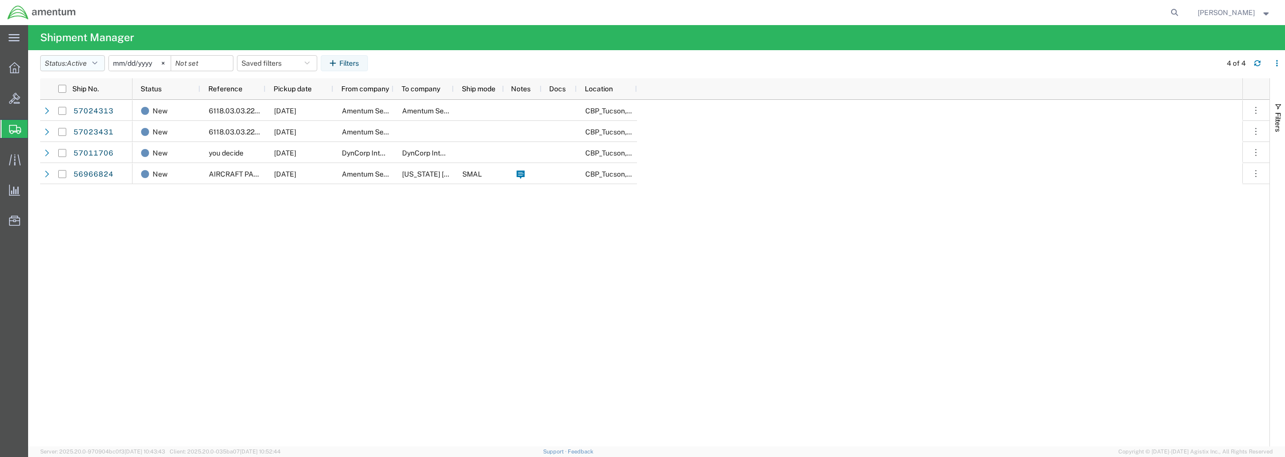
click at [101, 63] on button "Status: Active" at bounding box center [72, 63] width 65 height 16
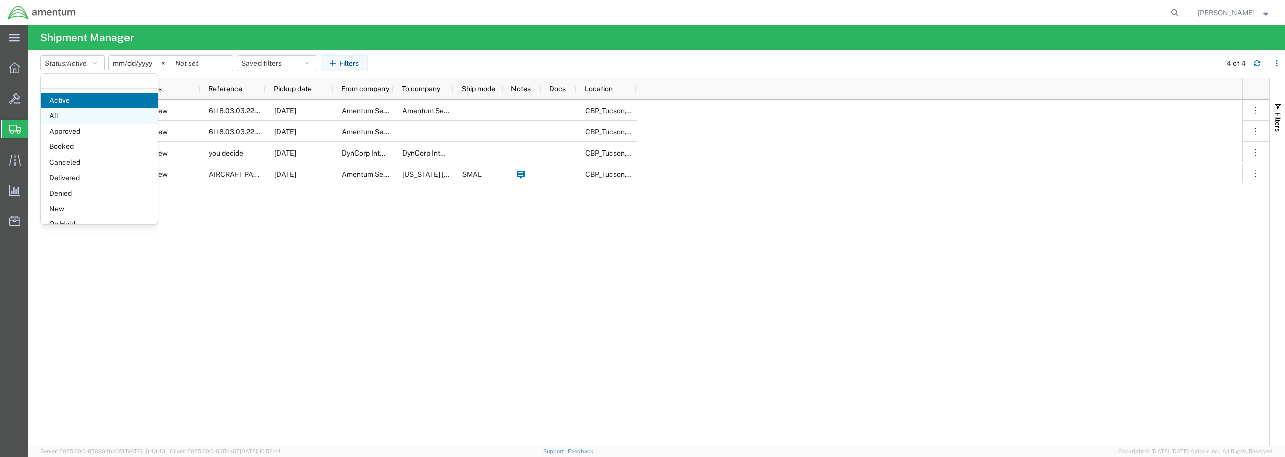
click at [70, 119] on span "All" at bounding box center [99, 116] width 117 height 16
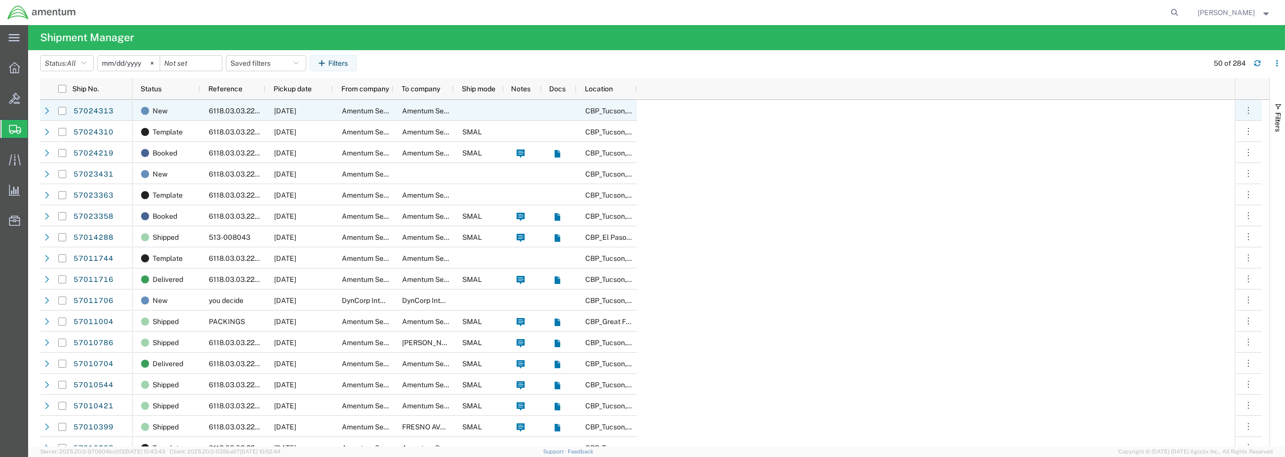
click at [237, 110] on span "6118.03.03.2219.WTU.0000" at bounding box center [254, 111] width 90 height 8
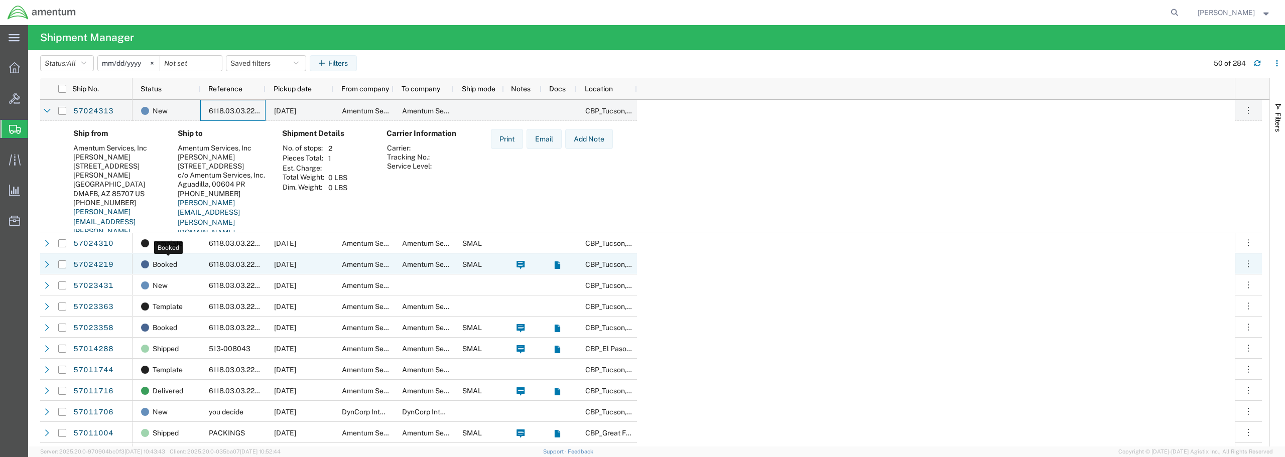
click at [166, 261] on span "Booked" at bounding box center [165, 264] width 25 height 21
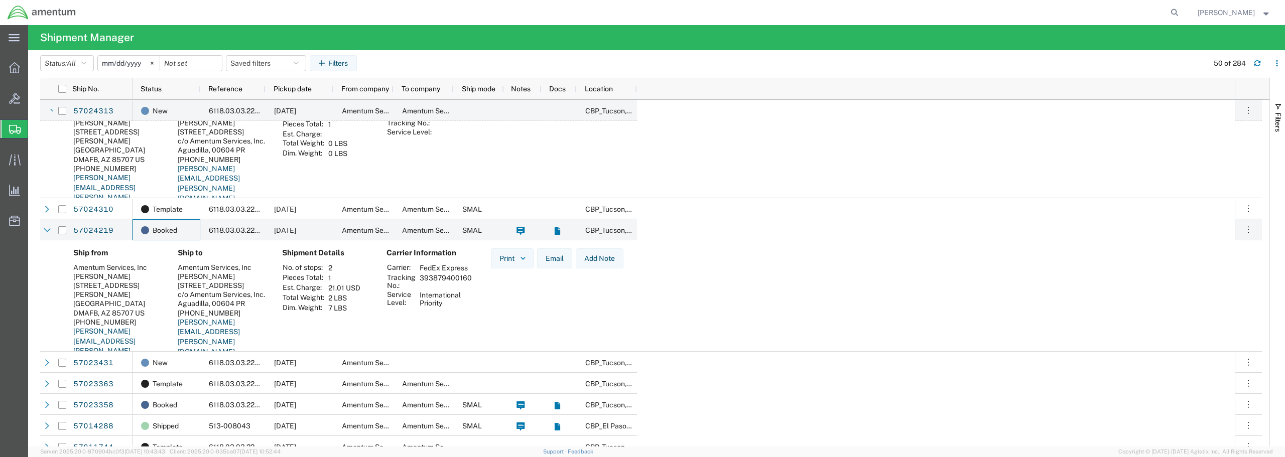
scroll to position [50, 0]
